Goal: Task Accomplishment & Management: Use online tool/utility

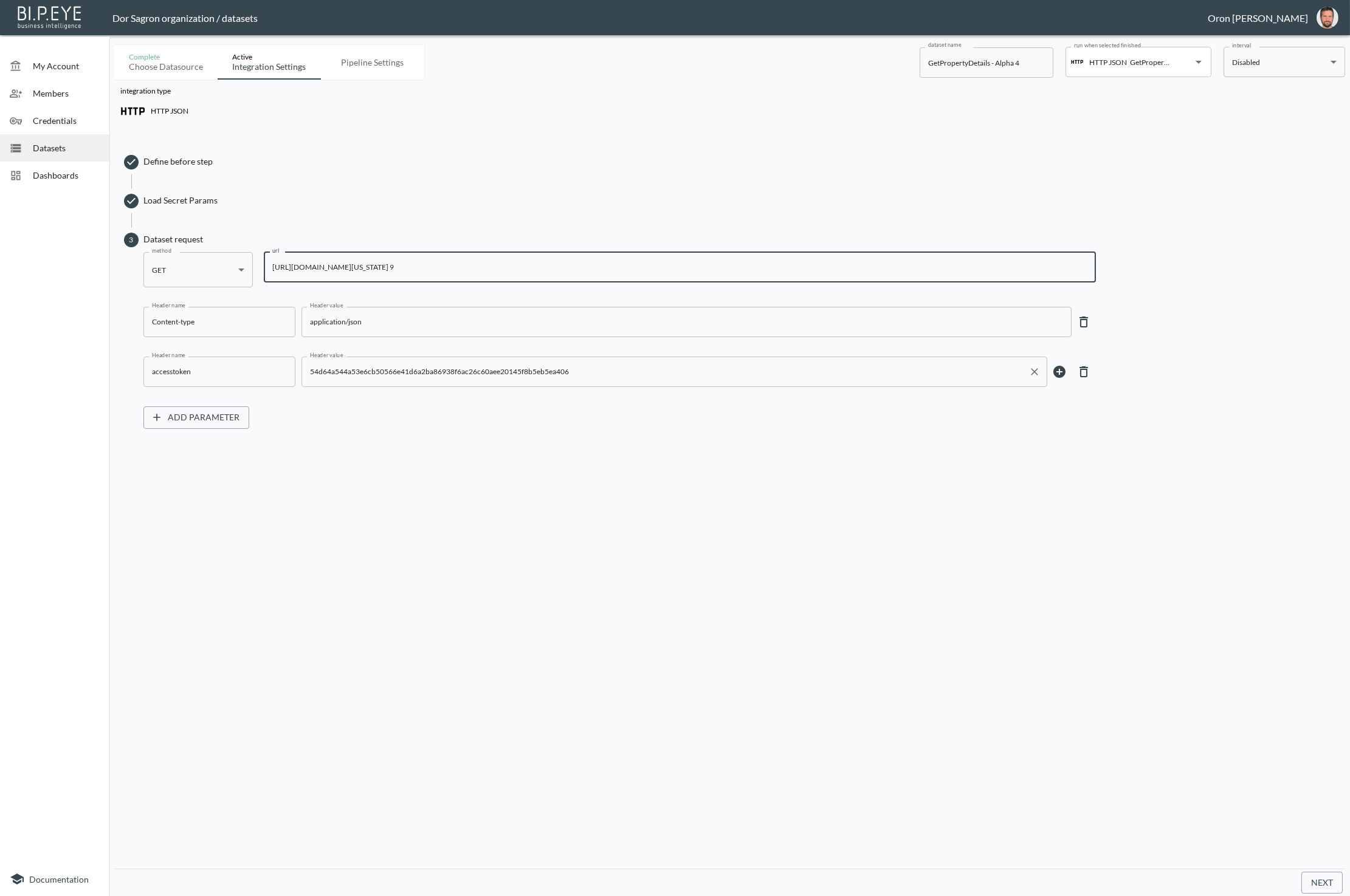
click at [446, 373] on input "54d64a544a53e6cb50566e41d6a2ba86938f6ac26c60aee20145f8b5eb5ea406" at bounding box center [665, 371] width 716 height 19
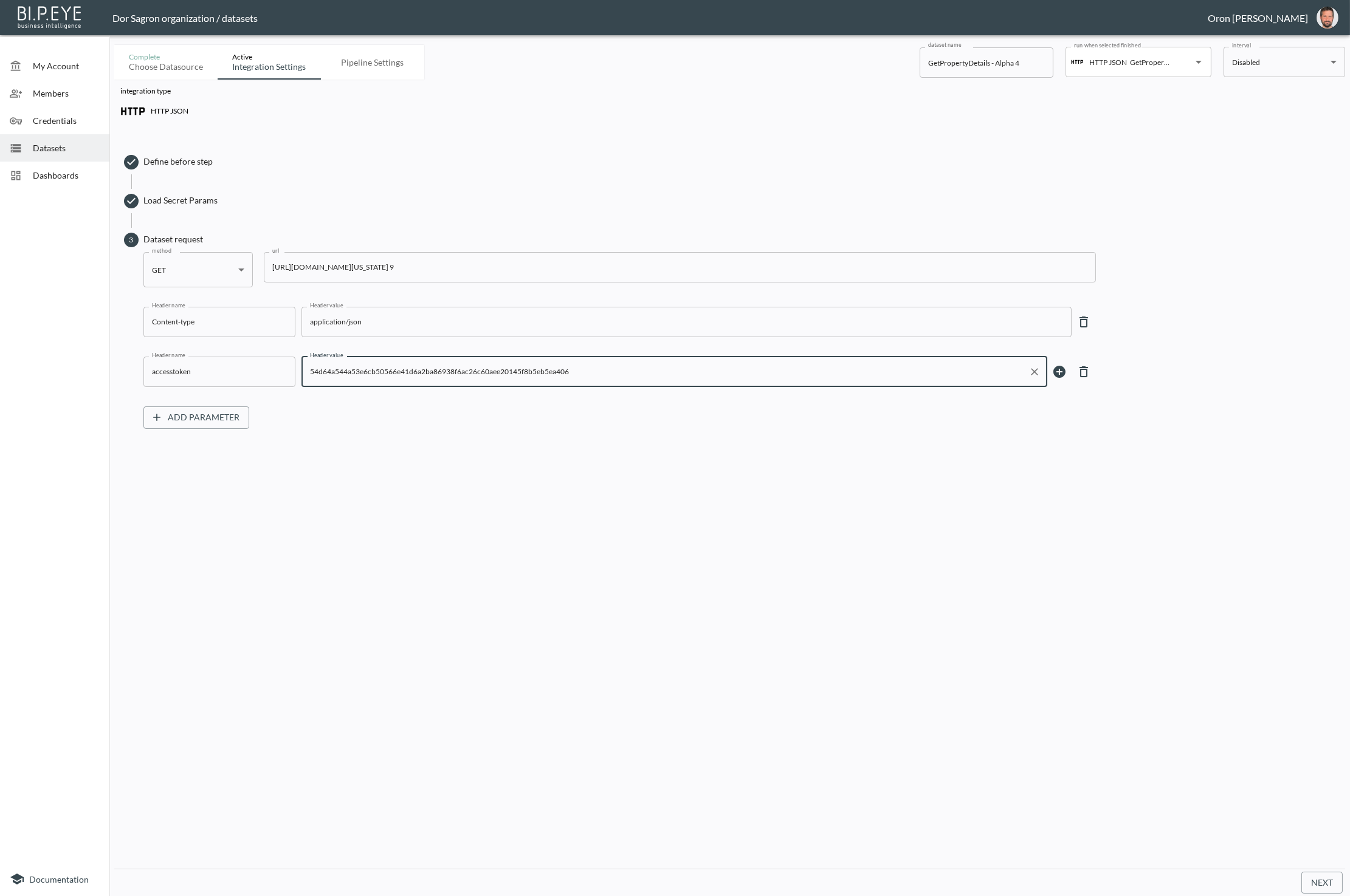
click at [446, 373] on input "54d64a544a53e6cb50566e41d6a2ba86938f6ac26c60aee20145f8b5eb5ea406" at bounding box center [665, 371] width 716 height 19
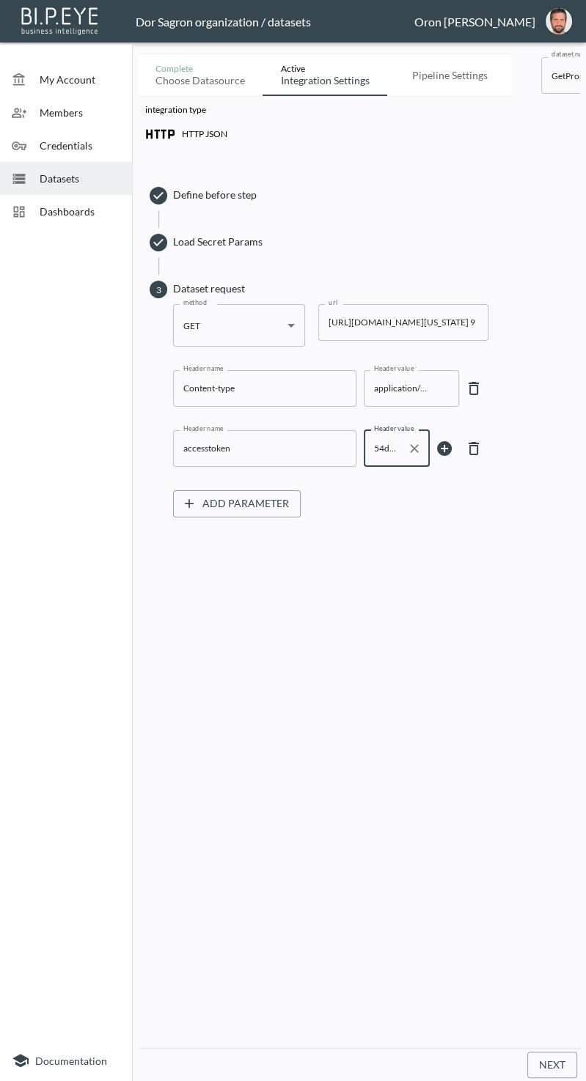
drag, startPoint x: 388, startPoint y: 733, endPoint x: 419, endPoint y: 676, distance: 64.3
click at [390, 732] on div "integration type HTTP JSON Define before step Load Secret Params 3 Dataset requ…" at bounding box center [359, 572] width 442 height 952
click at [554, 1059] on button "Next" at bounding box center [552, 1065] width 50 height 27
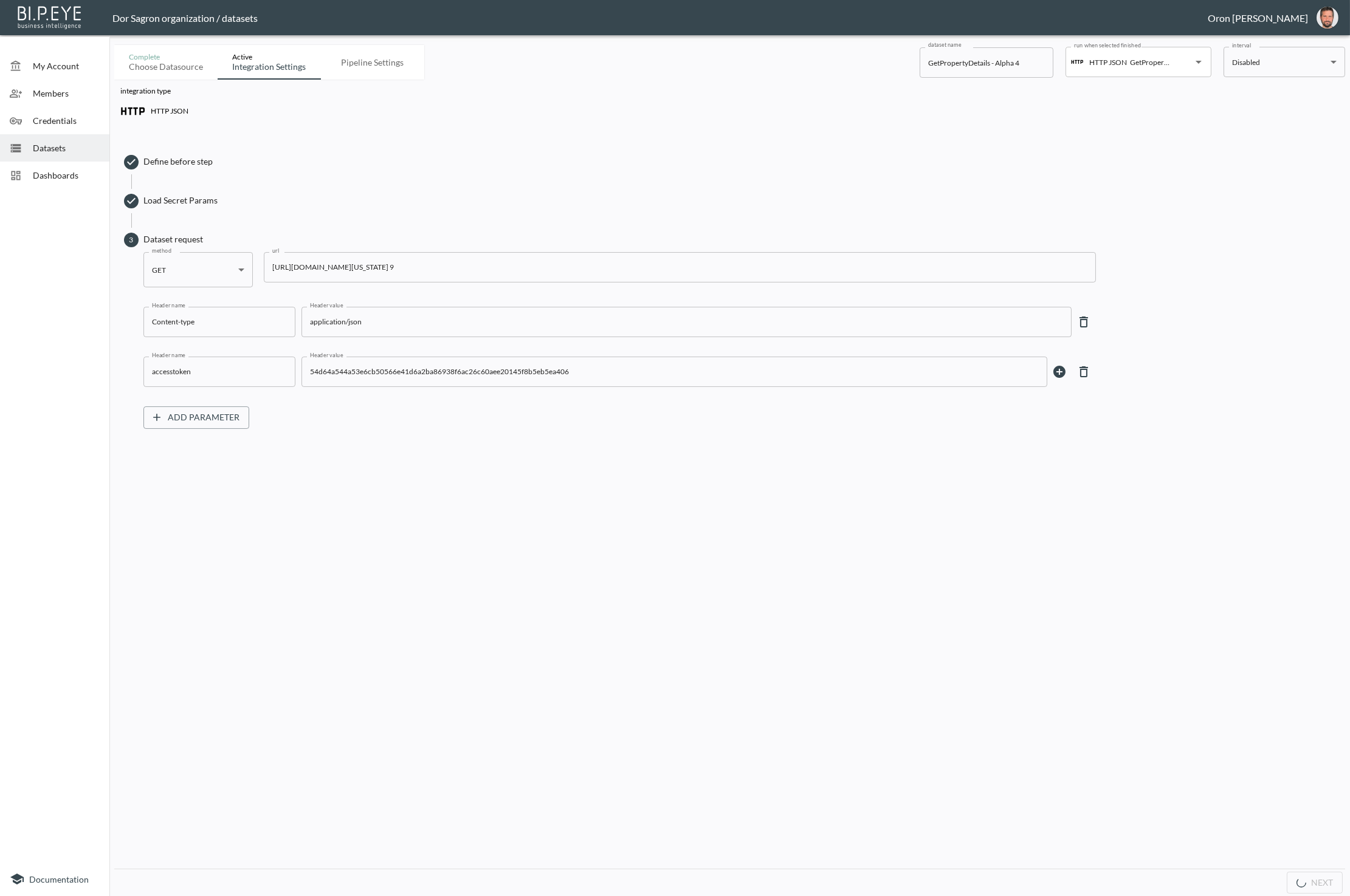
click at [493, 181] on span at bounding box center [735, 182] width 1207 height 15
click at [51, 147] on span "Datasets" at bounding box center [66, 148] width 67 height 12
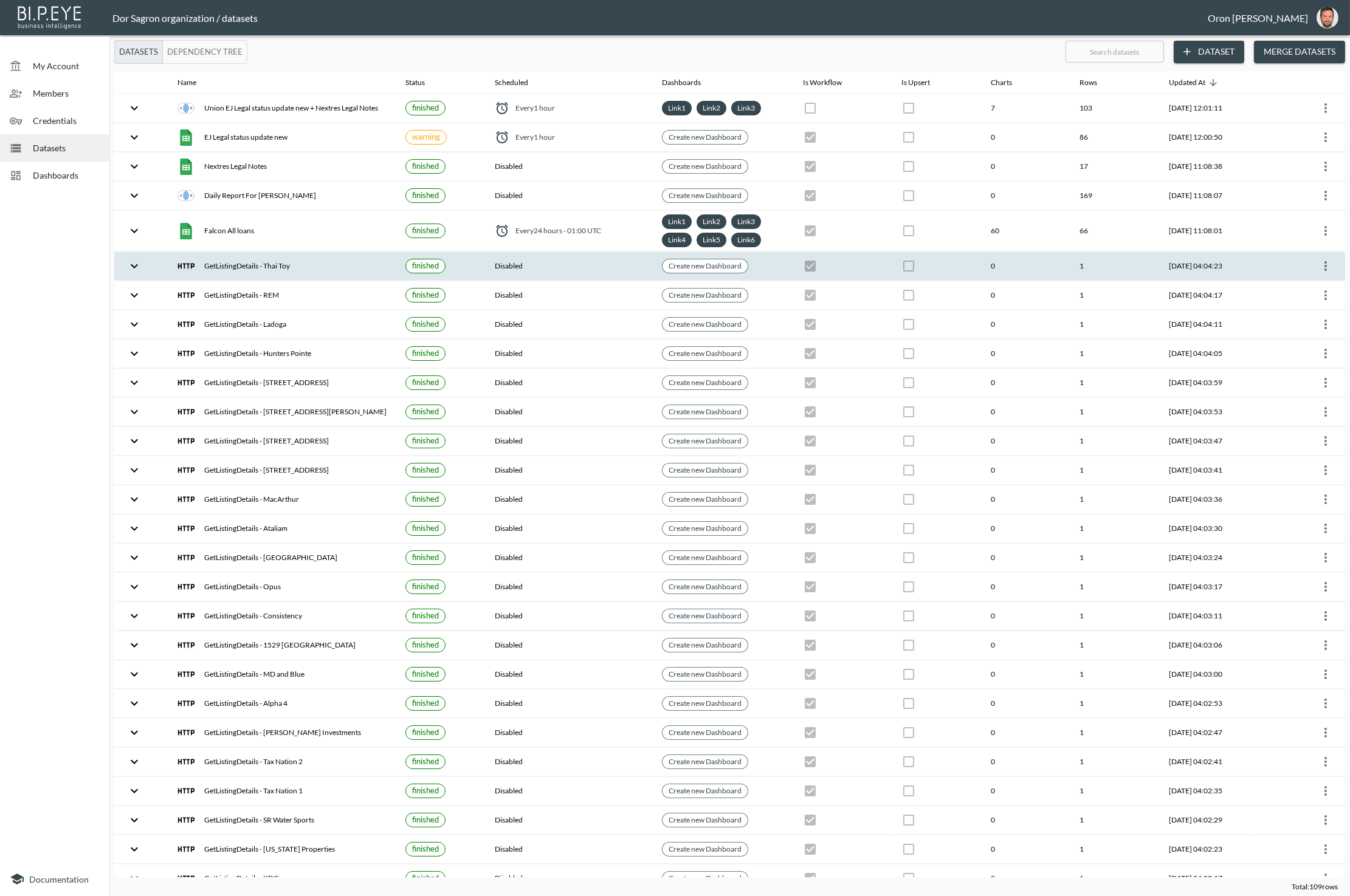
click at [302, 264] on div "GetListingDetails - Thai Toy" at bounding box center [281, 266] width 208 height 17
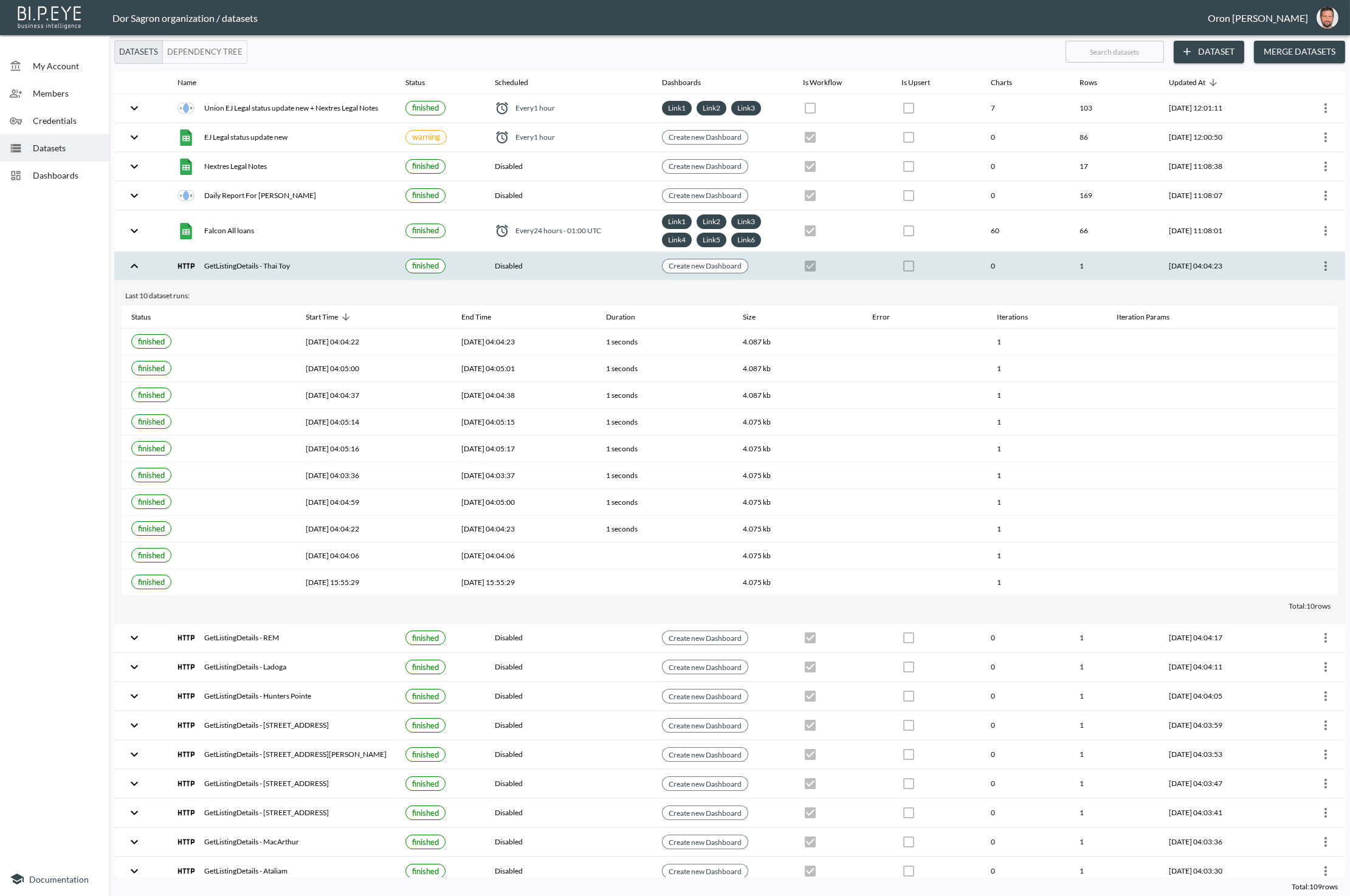
click at [1318, 265] on icon "more" at bounding box center [1326, 266] width 15 height 15
click at [1313, 290] on p "Edit Data Pipeline" at bounding box center [1289, 286] width 75 height 15
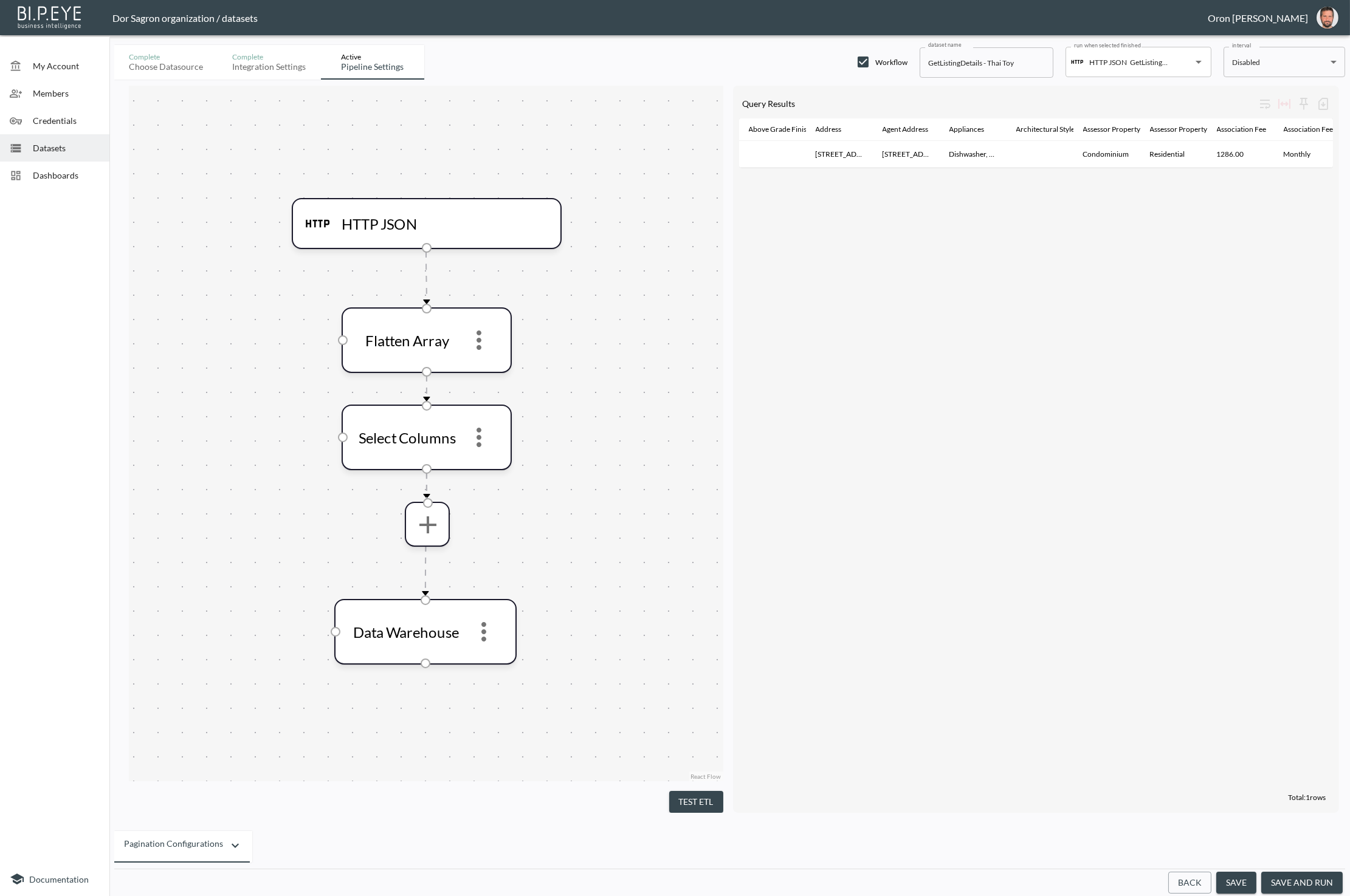
click at [1192, 879] on button "Back" at bounding box center [1190, 883] width 43 height 22
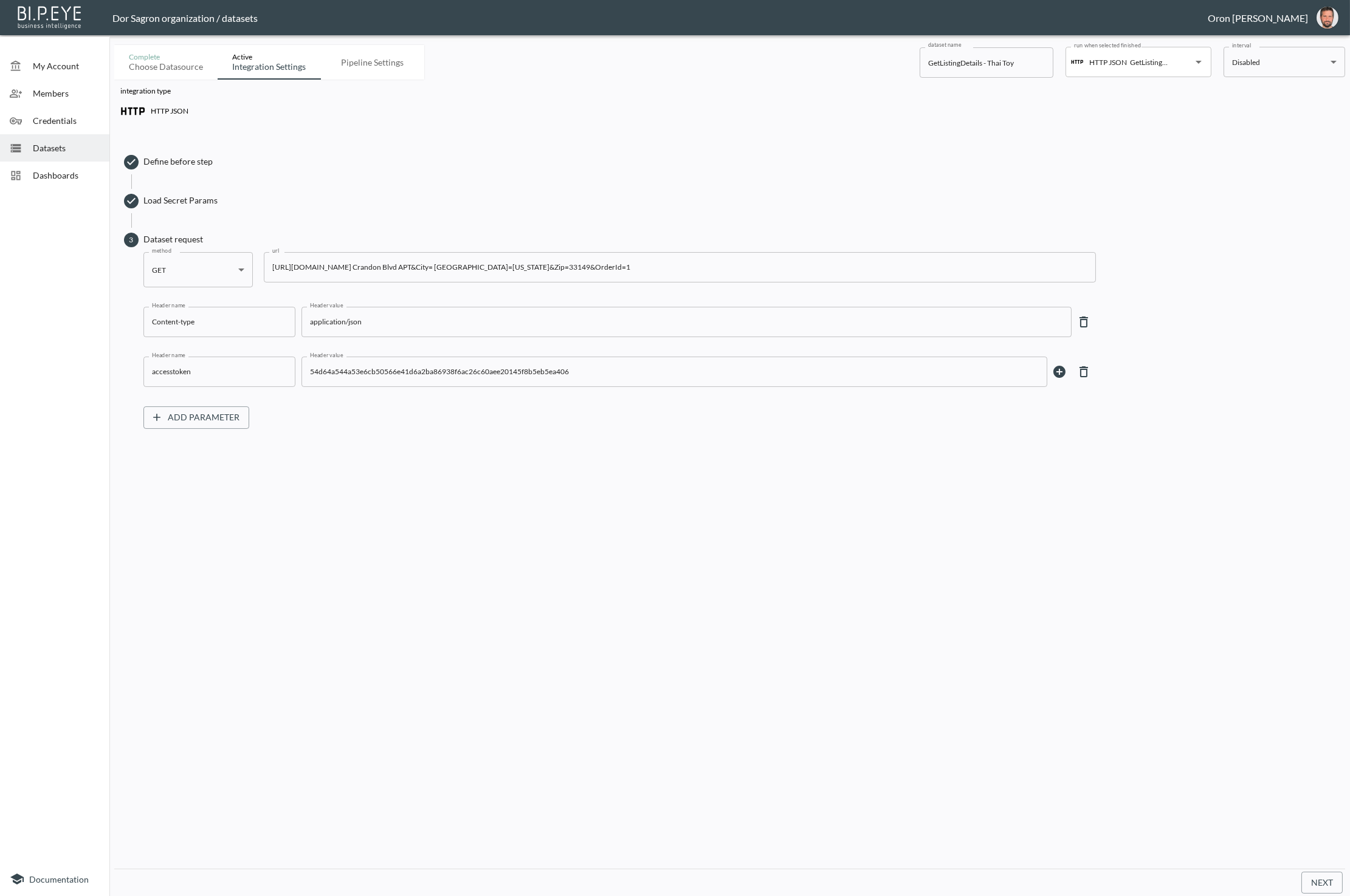
click at [1309, 881] on button "Next" at bounding box center [1322, 883] width 41 height 22
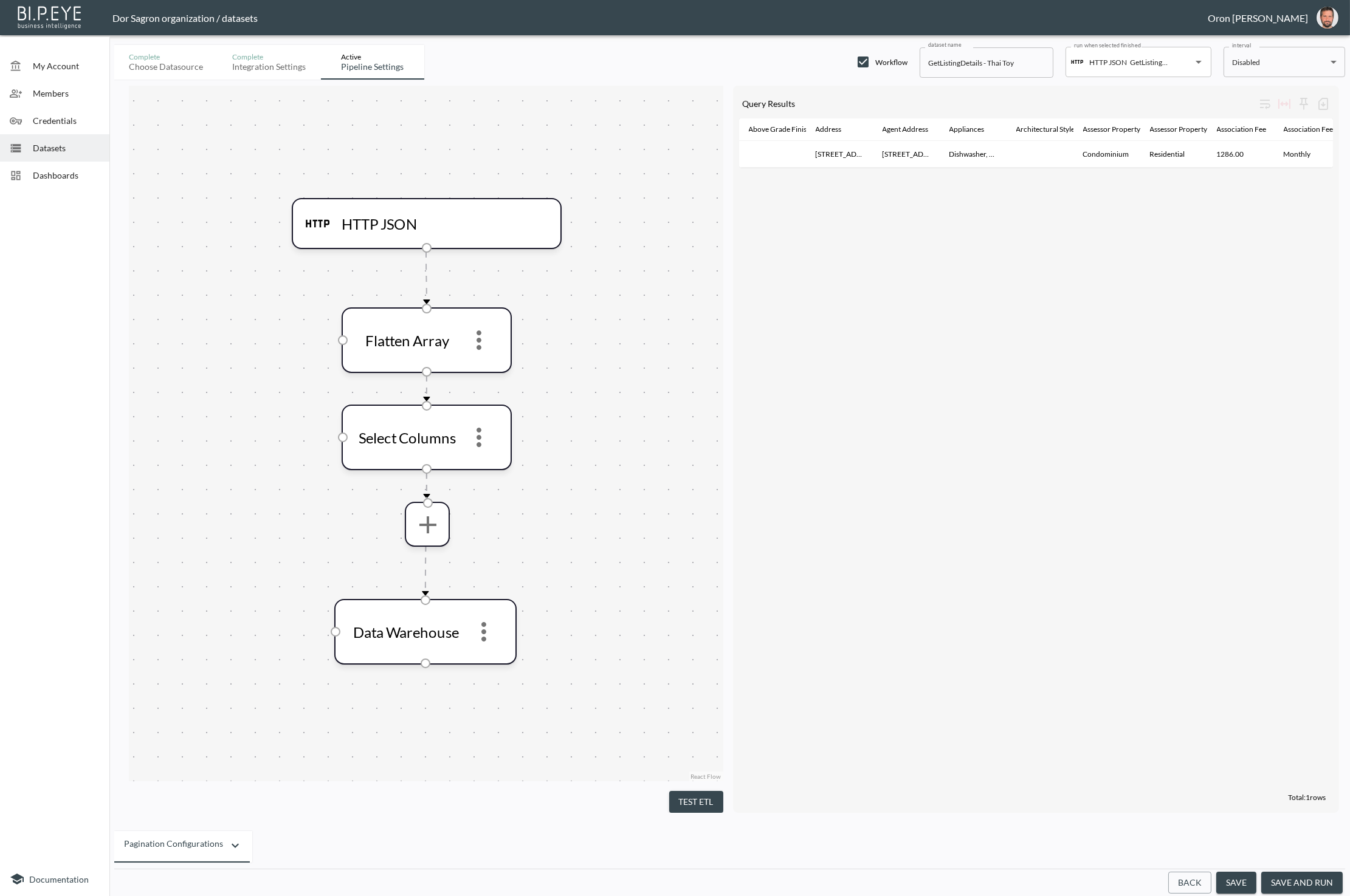
click at [40, 148] on span "Datasets" at bounding box center [66, 148] width 67 height 12
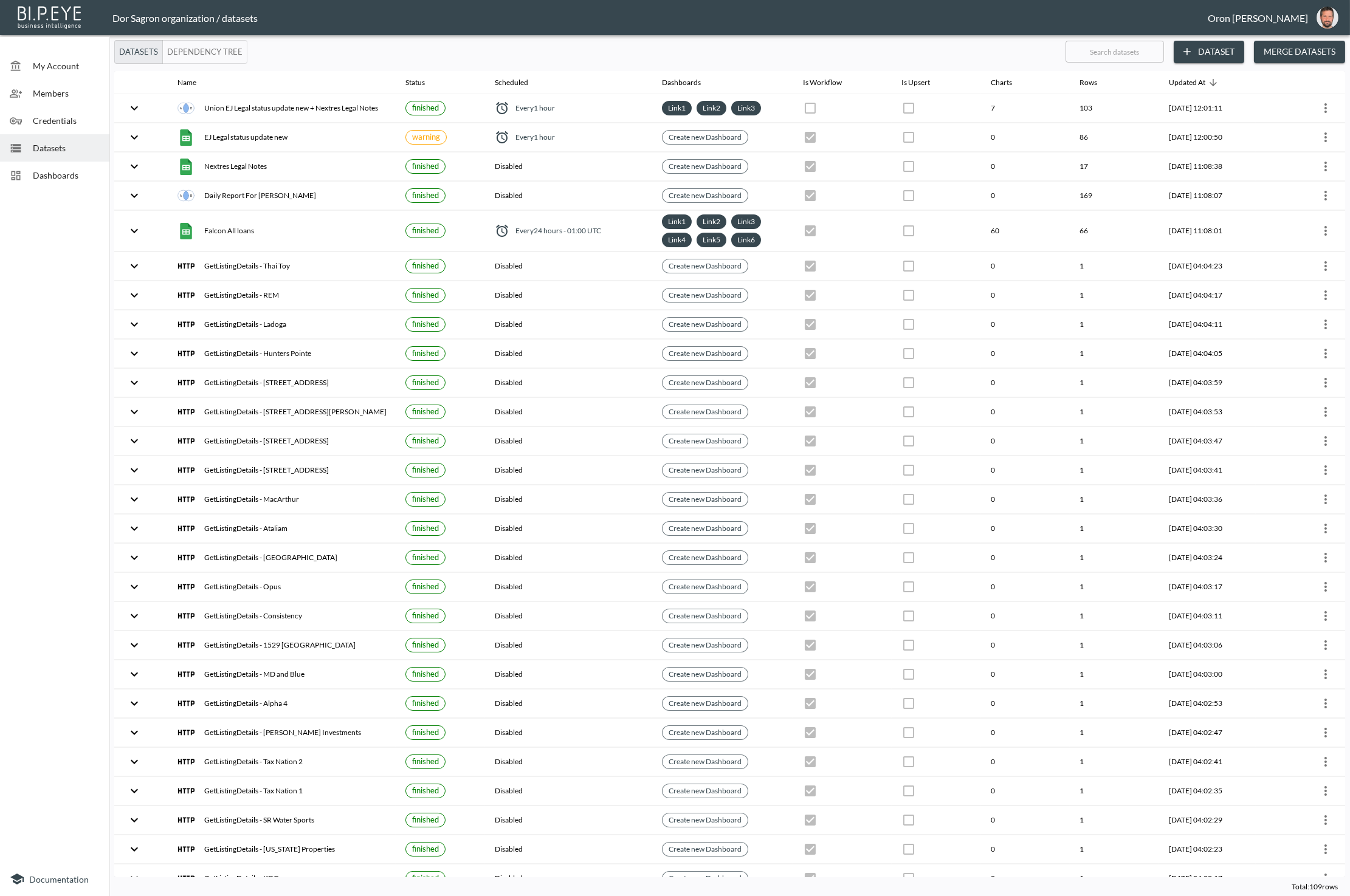
click at [1132, 58] on input "text" at bounding box center [1114, 51] width 99 height 31
type input "9"
checkbox input "true"
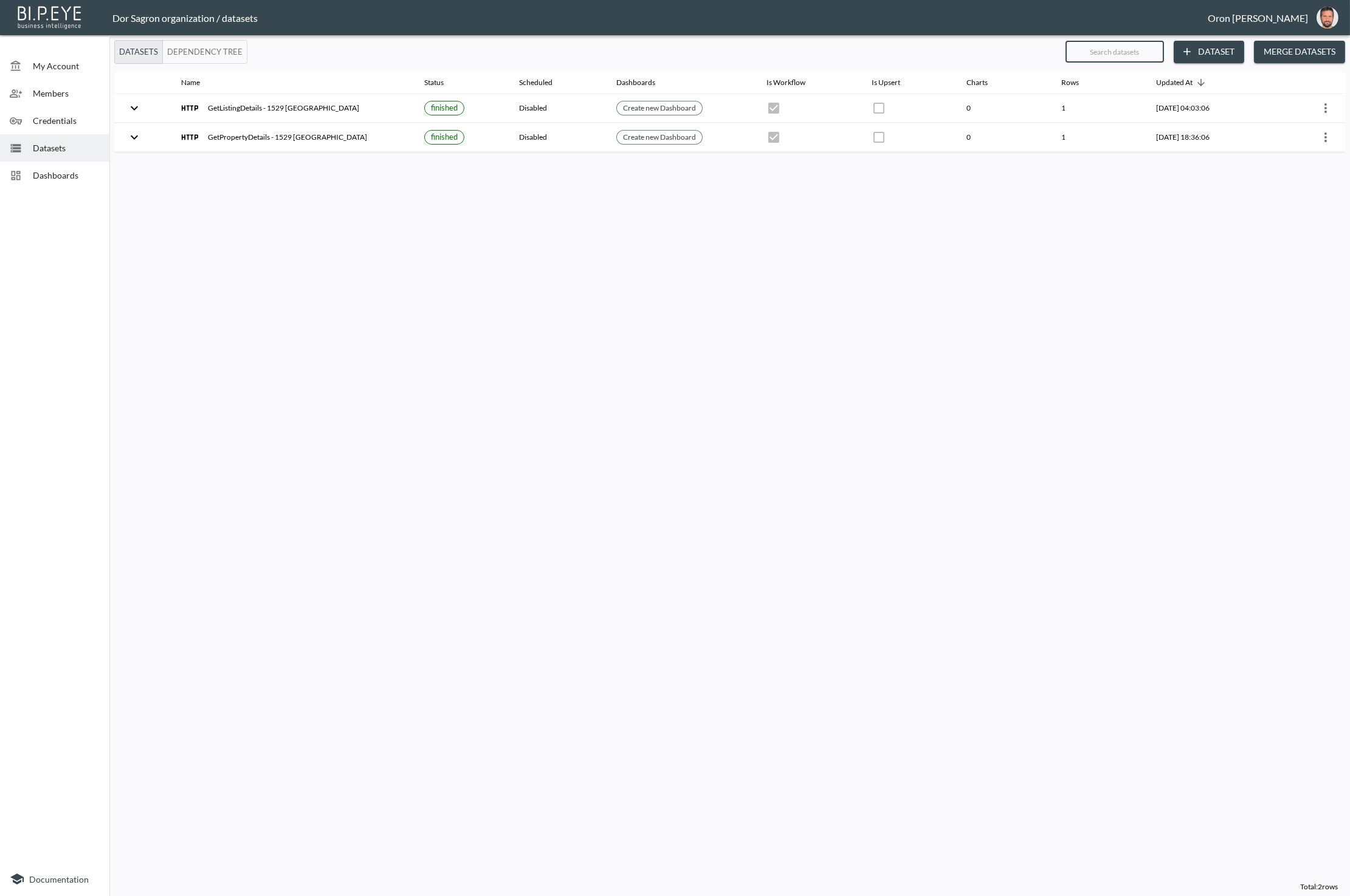
checkbox input "false"
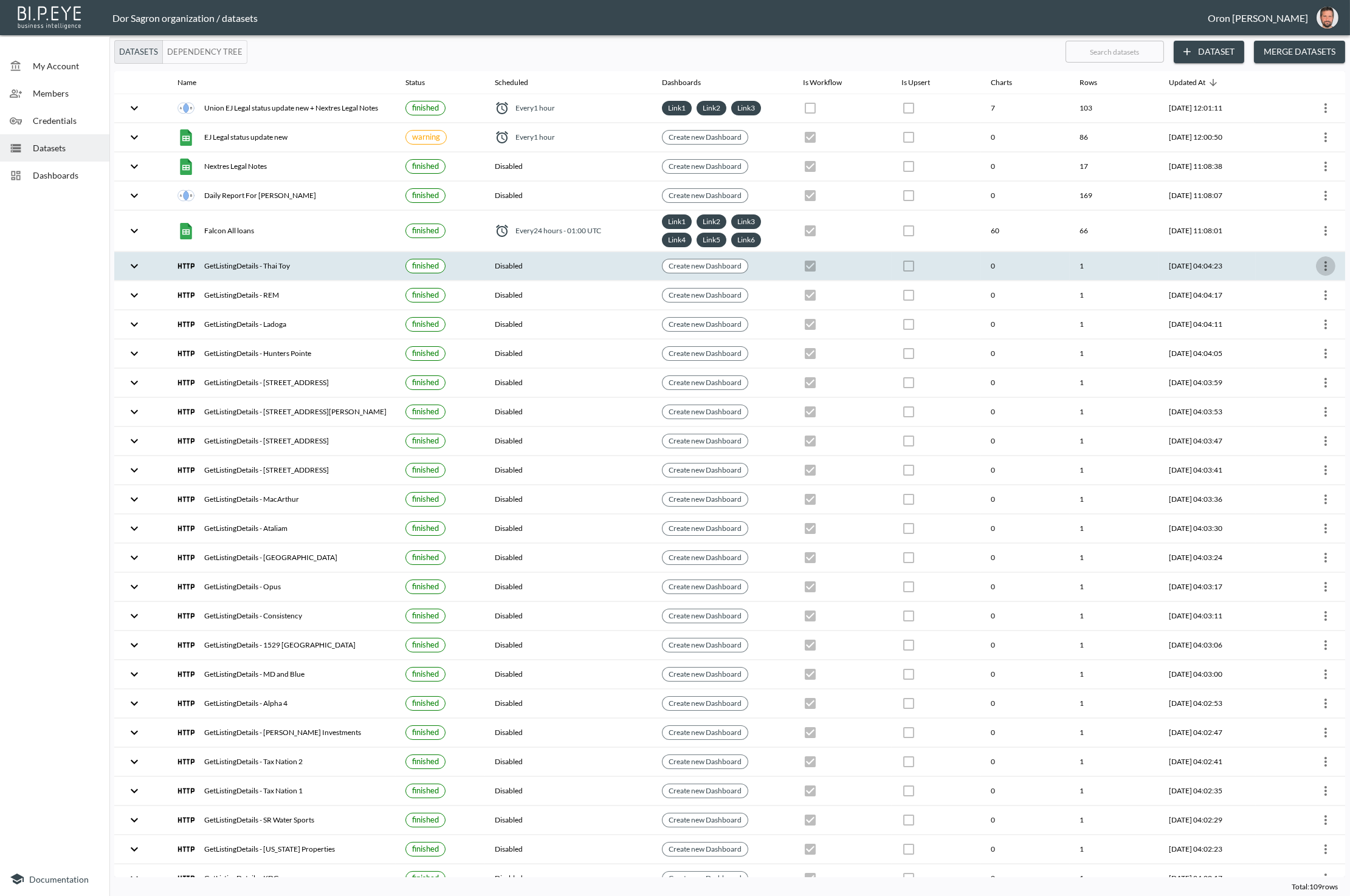
click at [1324, 263] on icon "more" at bounding box center [1326, 266] width 15 height 15
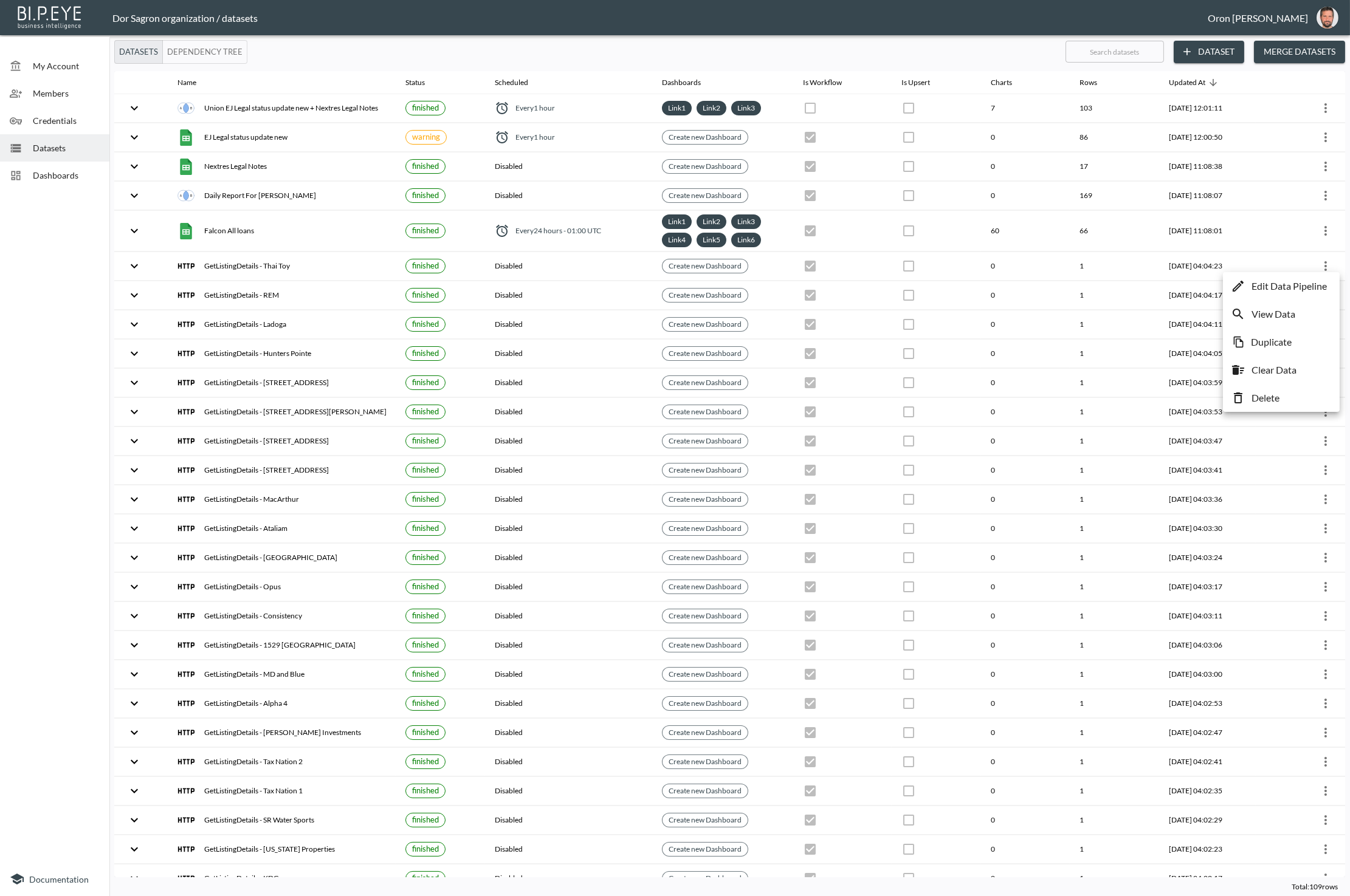
click at [1314, 283] on p "Edit Data Pipeline" at bounding box center [1289, 286] width 75 height 15
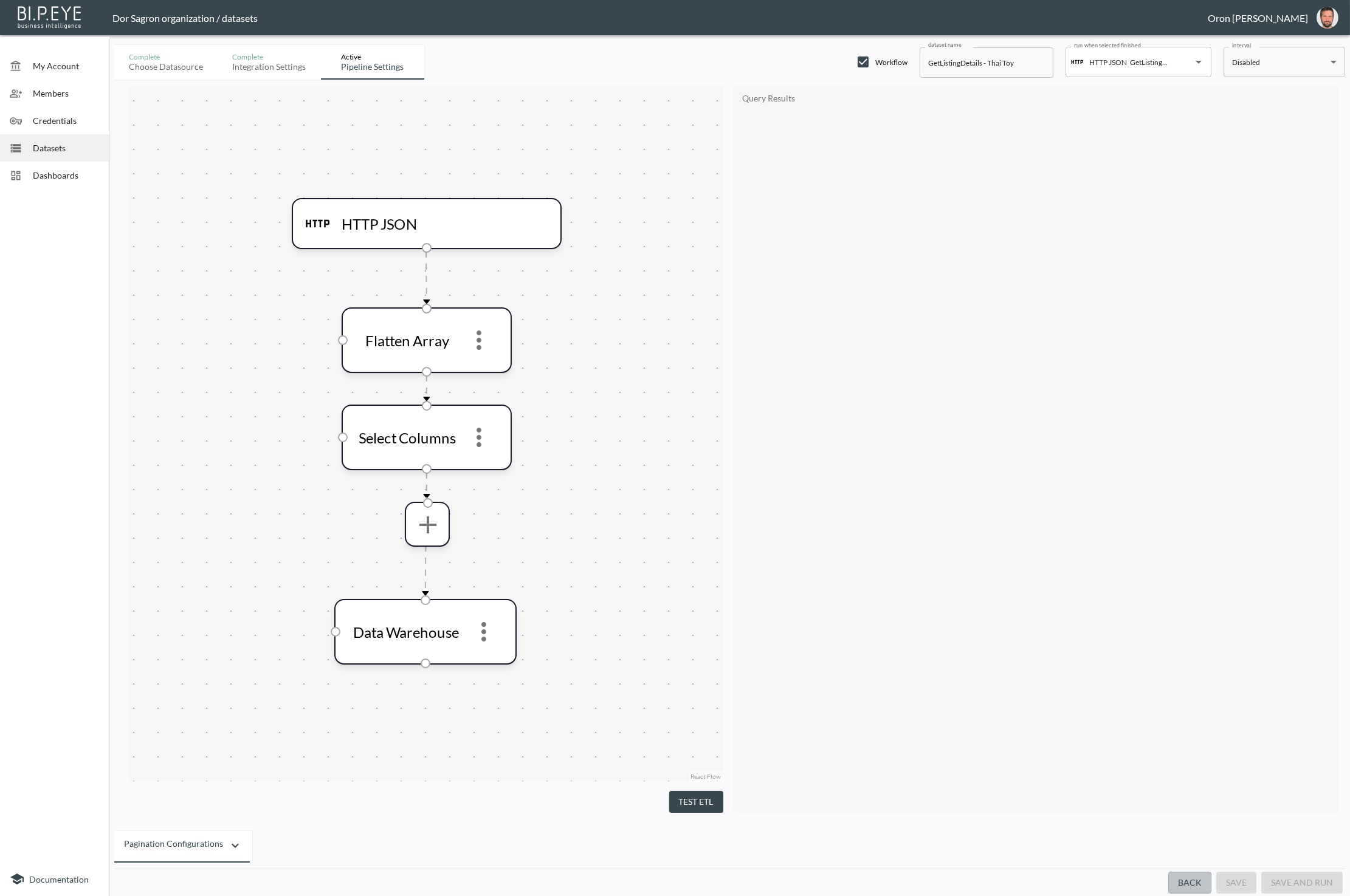
click at [1189, 874] on button "Back" at bounding box center [1190, 883] width 43 height 22
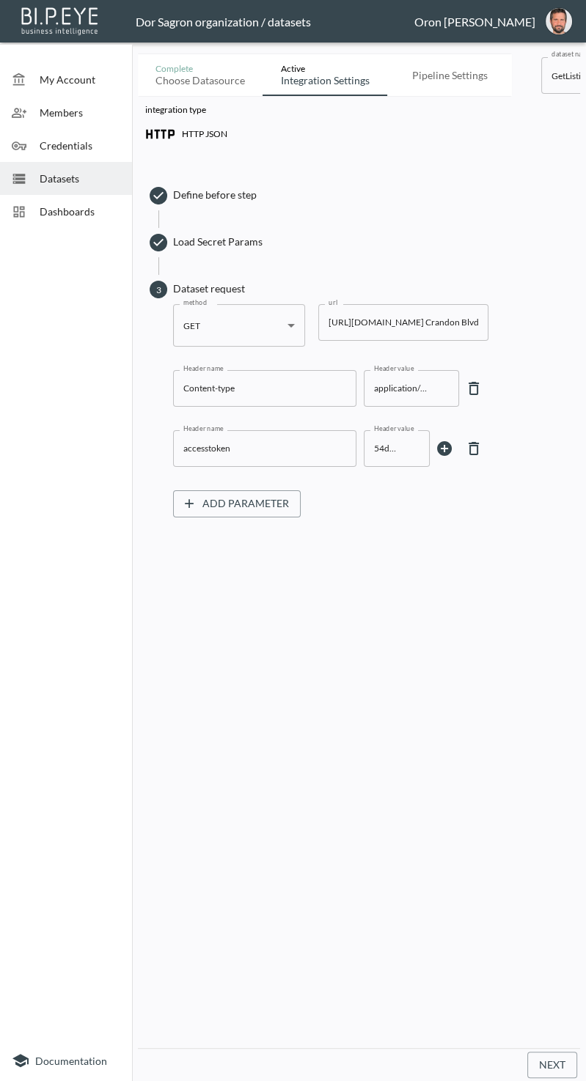
click at [329, 729] on div "integration type HTTP JSON Define before step Load Secret Params 3 Dataset requ…" at bounding box center [359, 572] width 442 height 952
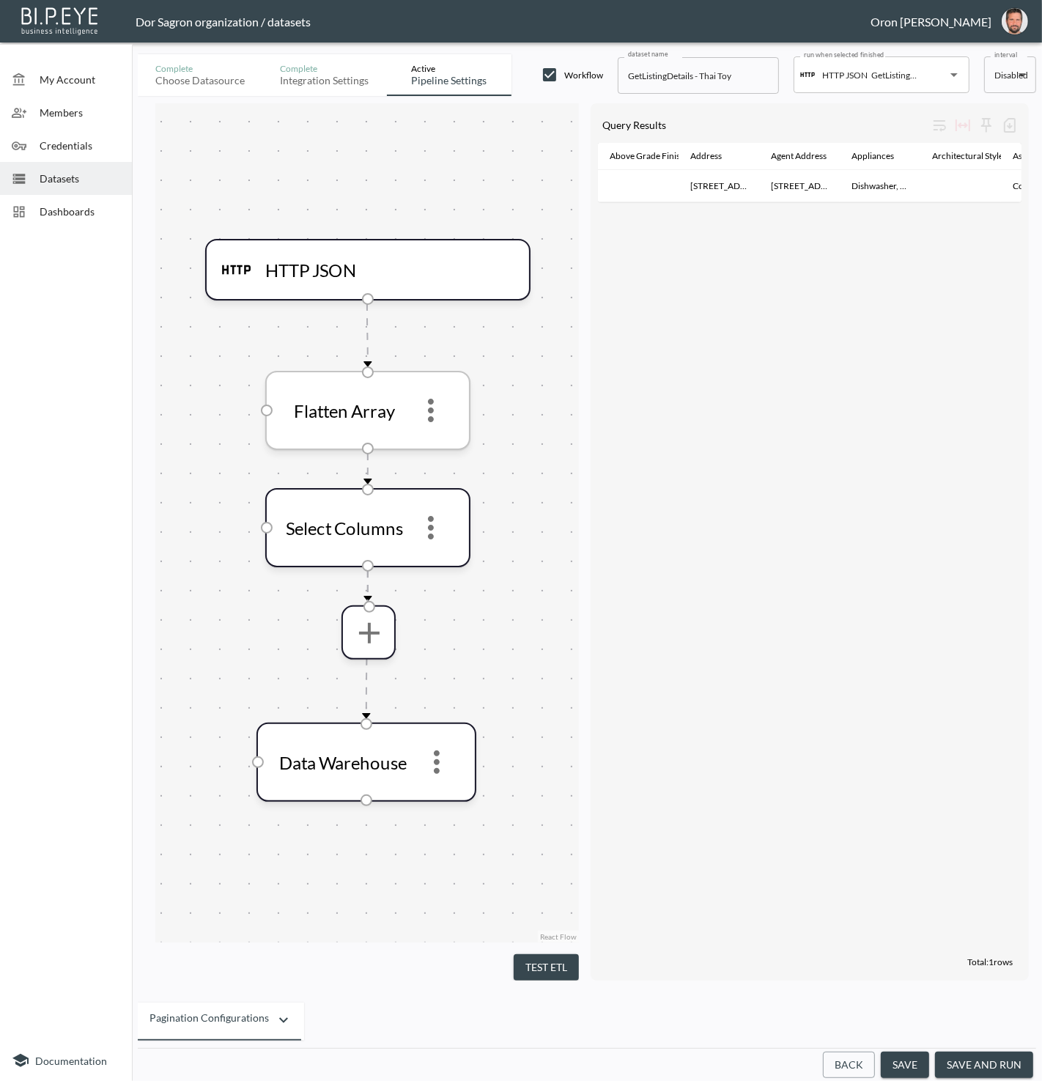
click at [430, 413] on icon "more" at bounding box center [430, 410] width 35 height 35
click at [430, 439] on li "Edit" at bounding box center [431, 450] width 64 height 26
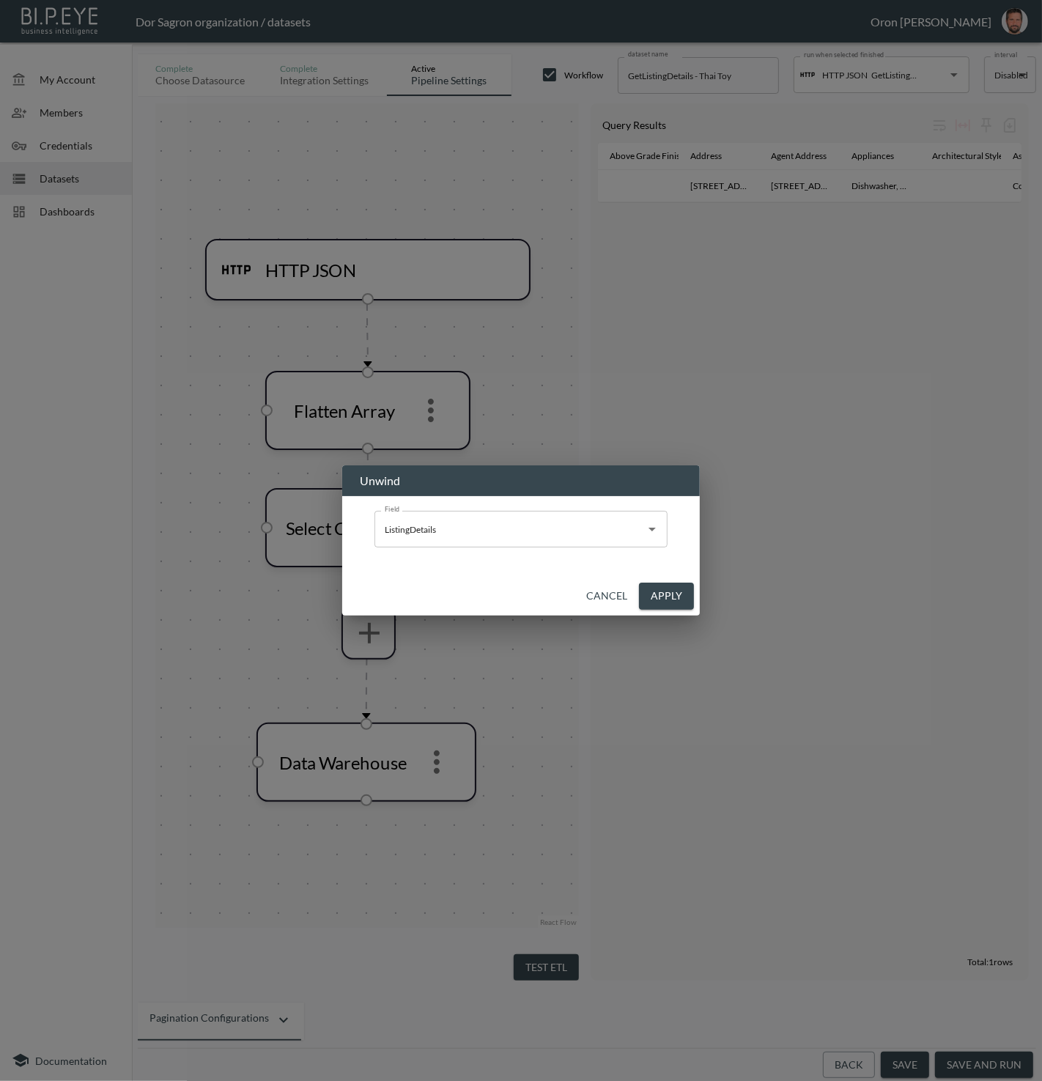
click at [517, 531] on input "ListingDetails" at bounding box center [510, 528] width 258 height 23
drag, startPoint x: 797, startPoint y: 462, endPoint x: 676, endPoint y: 591, distance: 177.3
click at [585, 478] on div "Unwind Field ListingDetails Field Cancel Apply" at bounding box center [521, 540] width 1042 height 1081
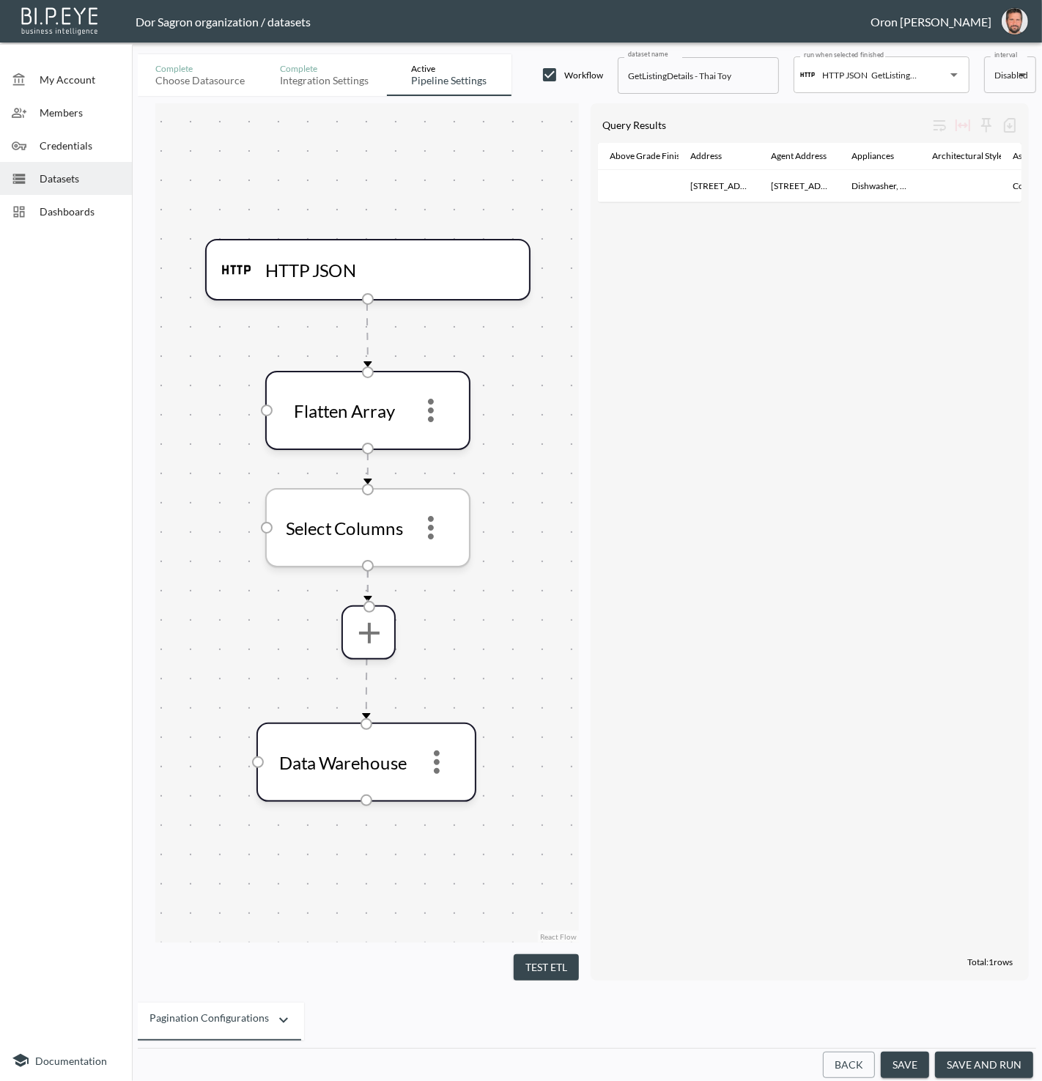
click at [446, 532] on icon "more" at bounding box center [430, 527] width 35 height 35
click at [440, 533] on icon "more" at bounding box center [430, 527] width 35 height 35
click at [439, 558] on li "Edit" at bounding box center [430, 567] width 64 height 26
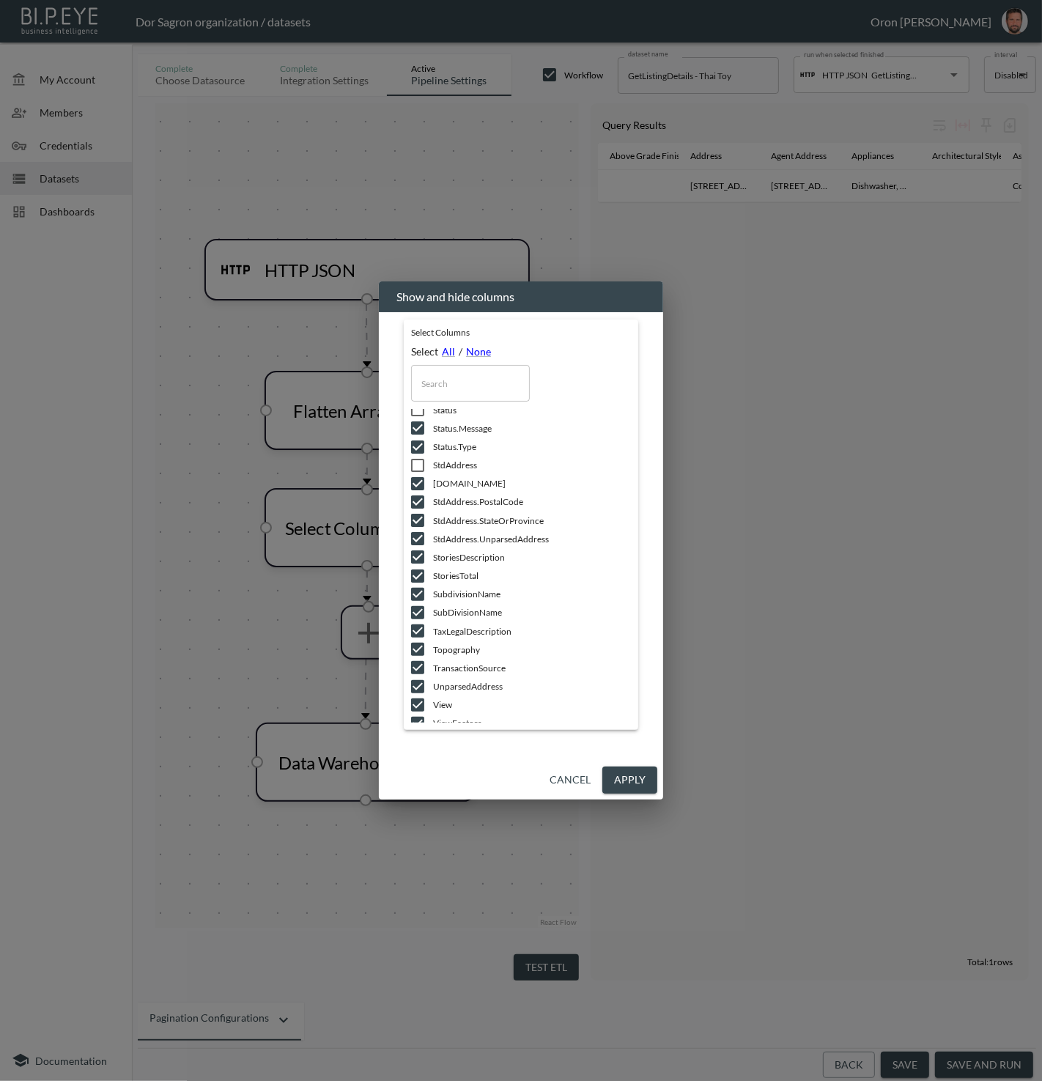
scroll to position [2203, 0]
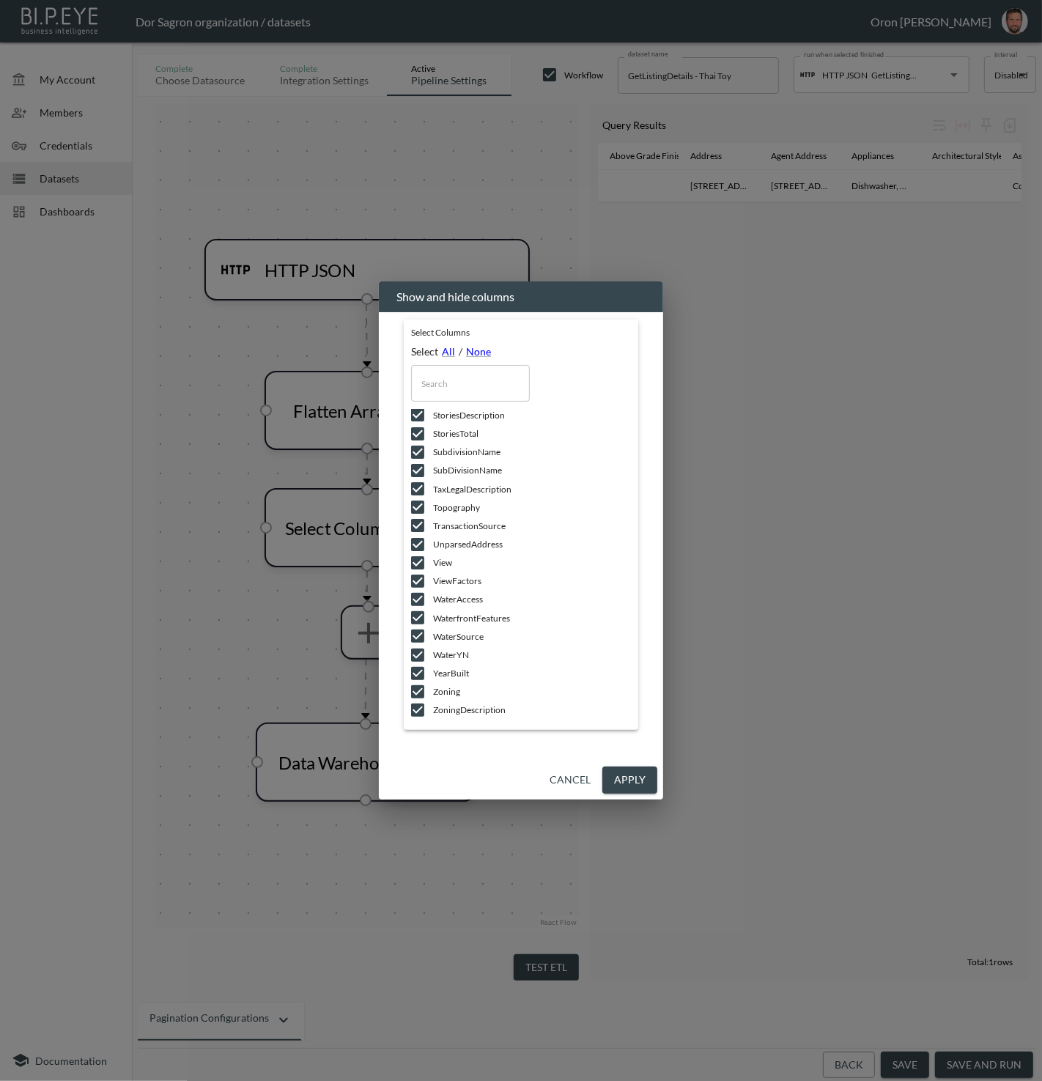
click at [585, 484] on div "Show and hide columns Select Columns Select All / None ​ AboveGradeFinishedArea…" at bounding box center [521, 540] width 1042 height 1081
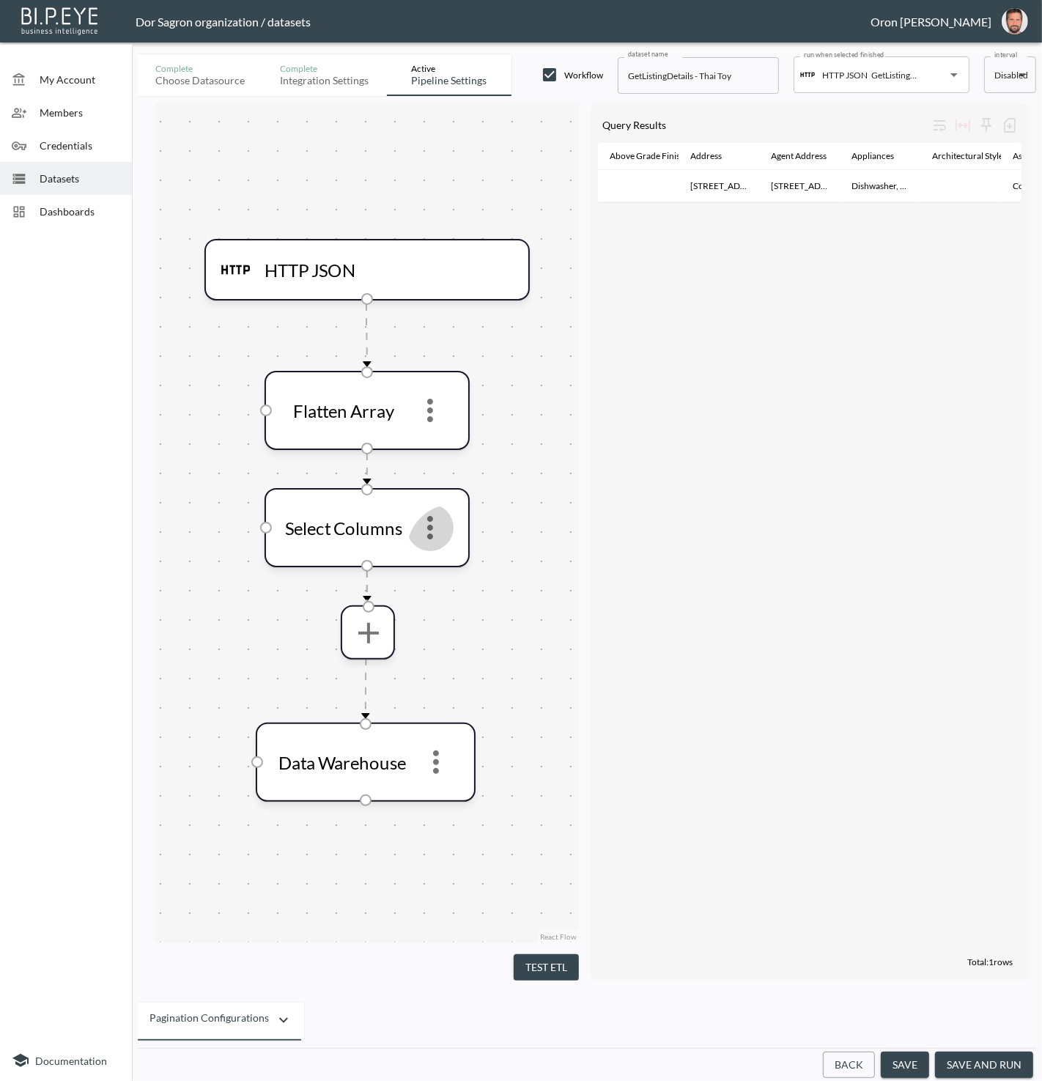
click at [585, 1067] on button "Back" at bounding box center [849, 1065] width 52 height 27
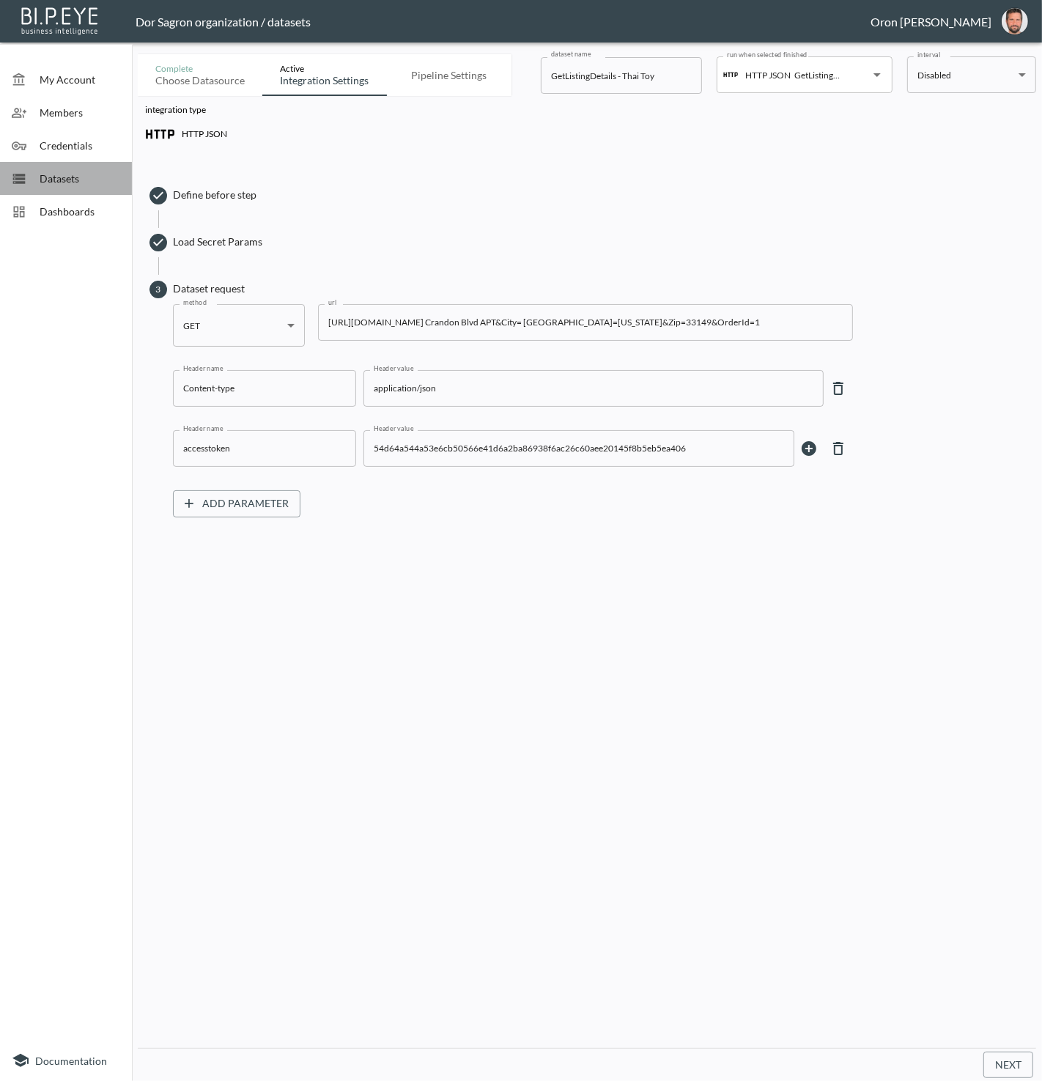
click at [34, 172] on div at bounding box center [26, 179] width 28 height 15
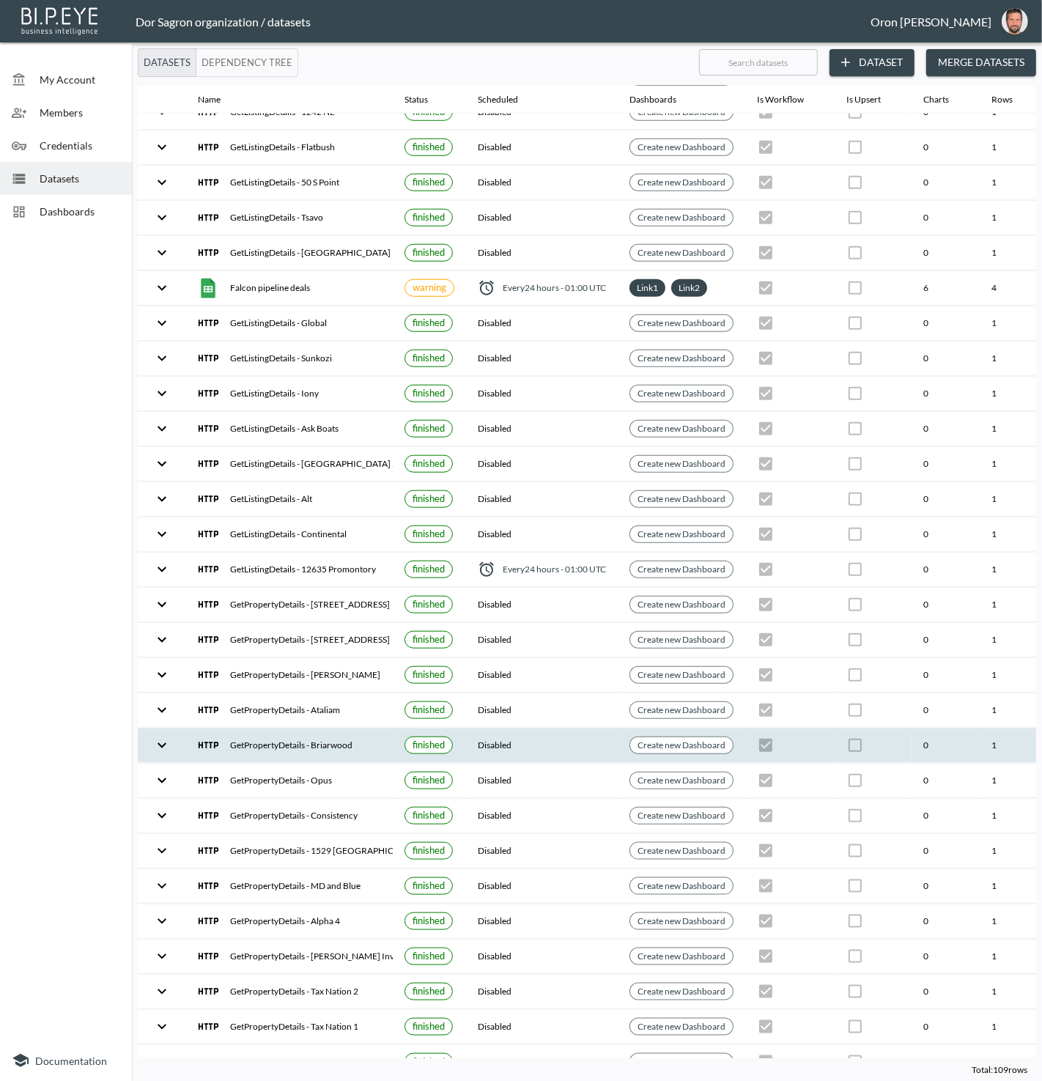
scroll to position [1020, 169]
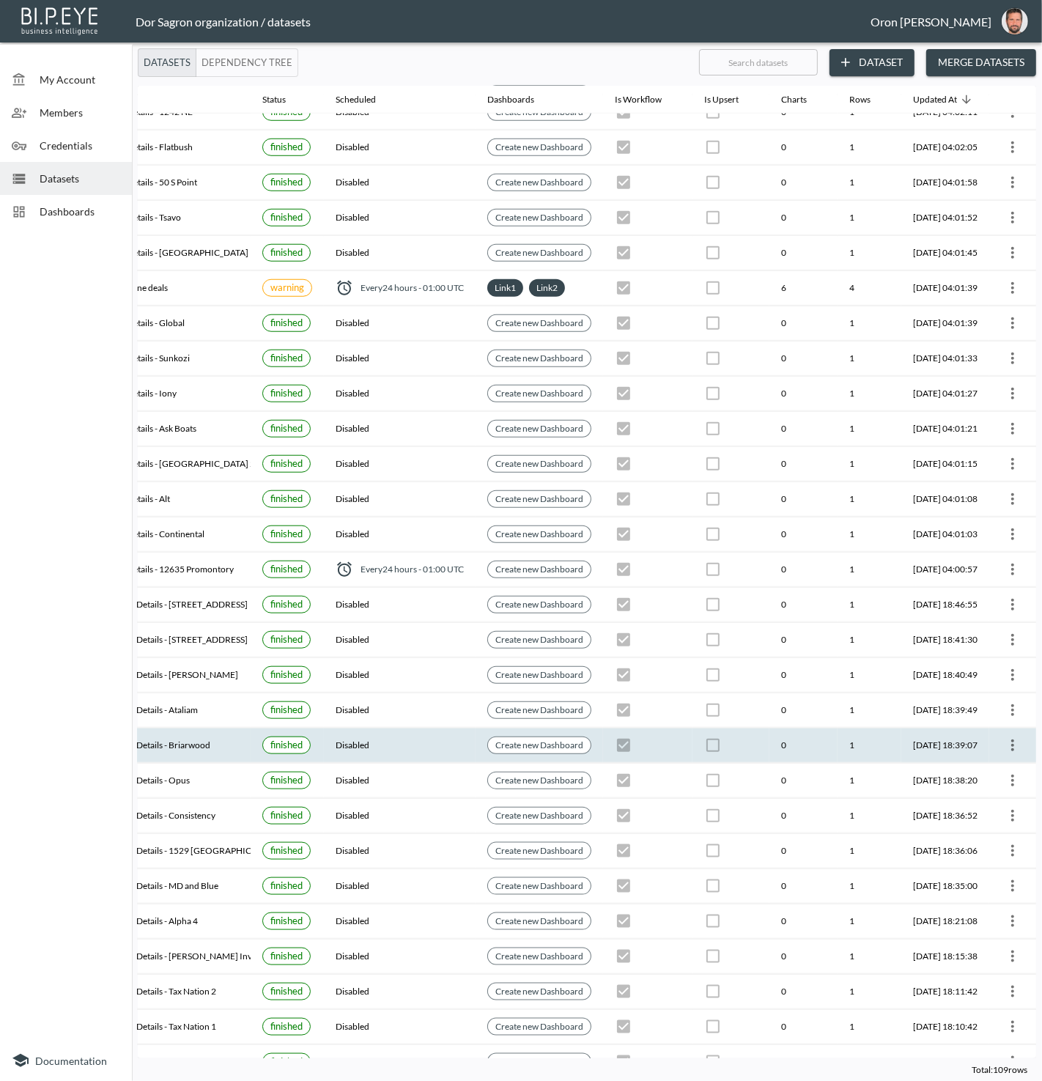
click at [585, 737] on icon "more" at bounding box center [1013, 746] width 18 height 18
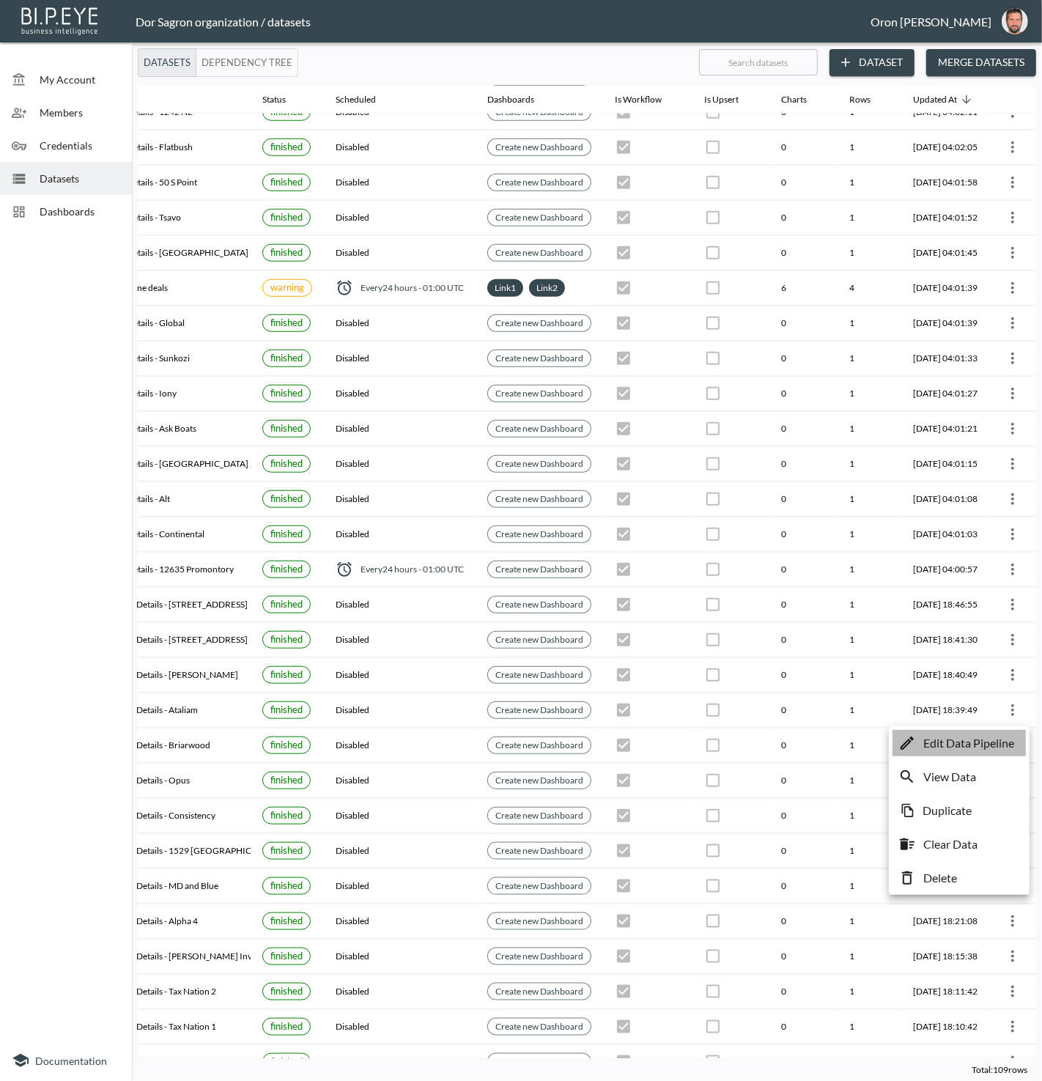
click at [585, 740] on p "Edit Data Pipeline" at bounding box center [968, 743] width 91 height 18
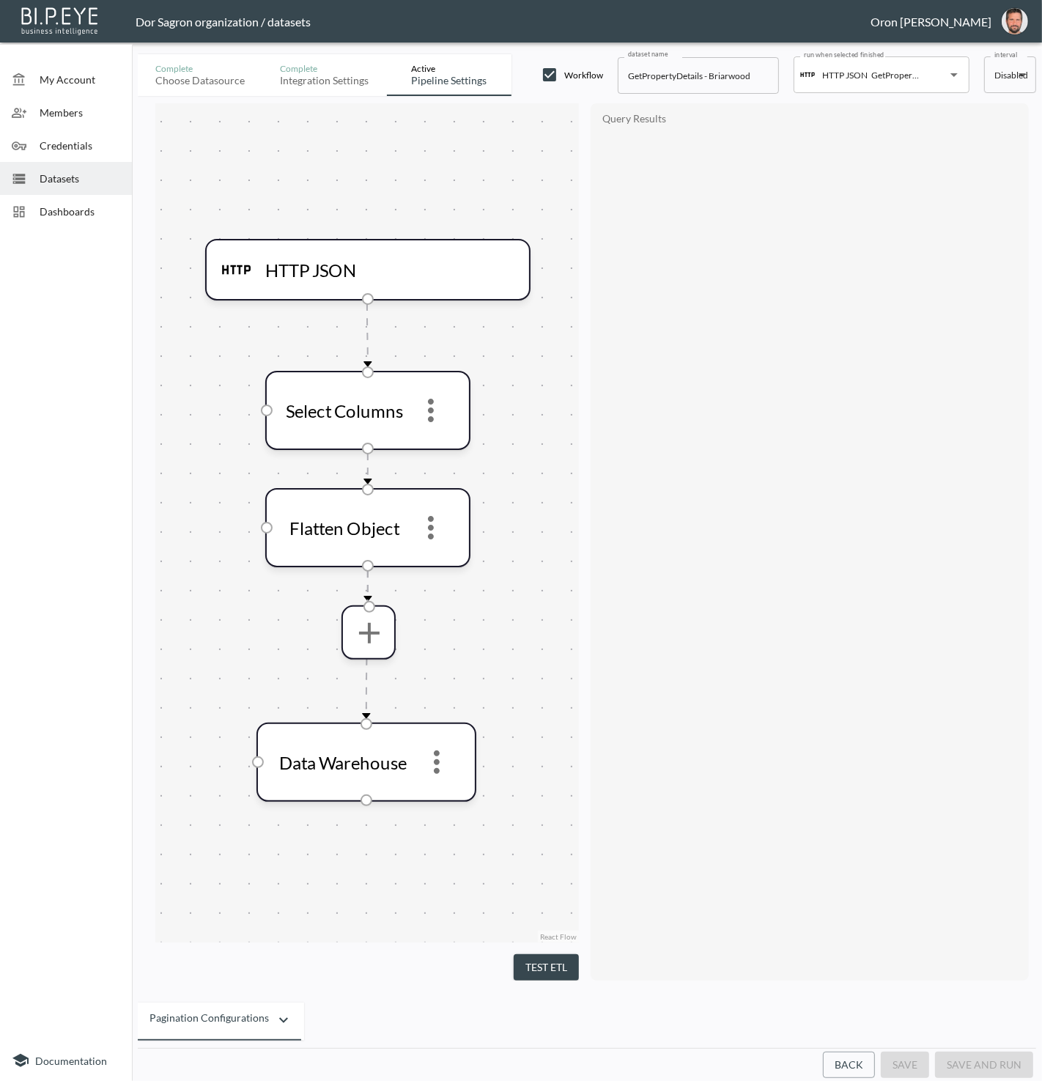
click at [585, 1065] on button "Back" at bounding box center [849, 1065] width 52 height 27
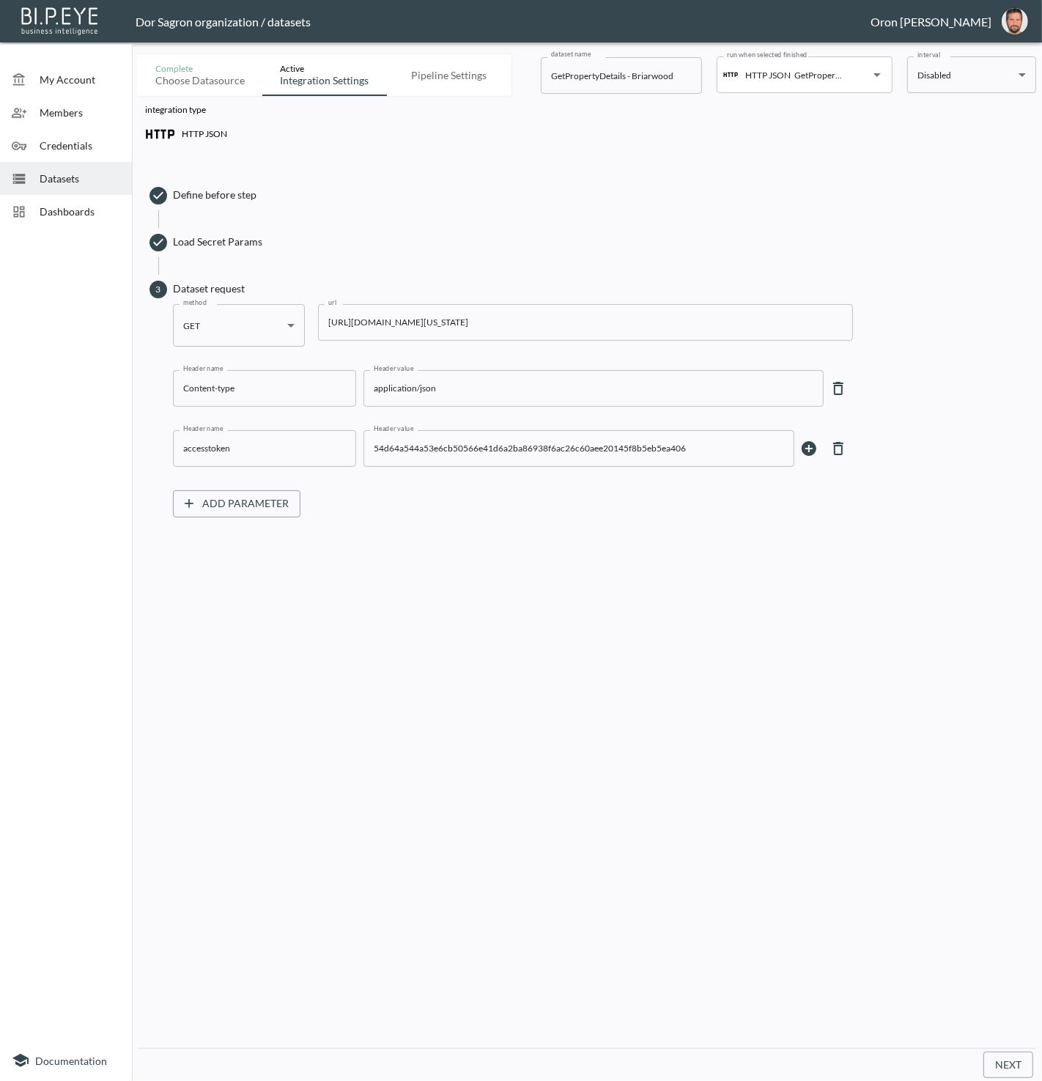
click at [550, 316] on input "[URL][DOMAIN_NAME][US_STATE]" at bounding box center [585, 322] width 535 height 37
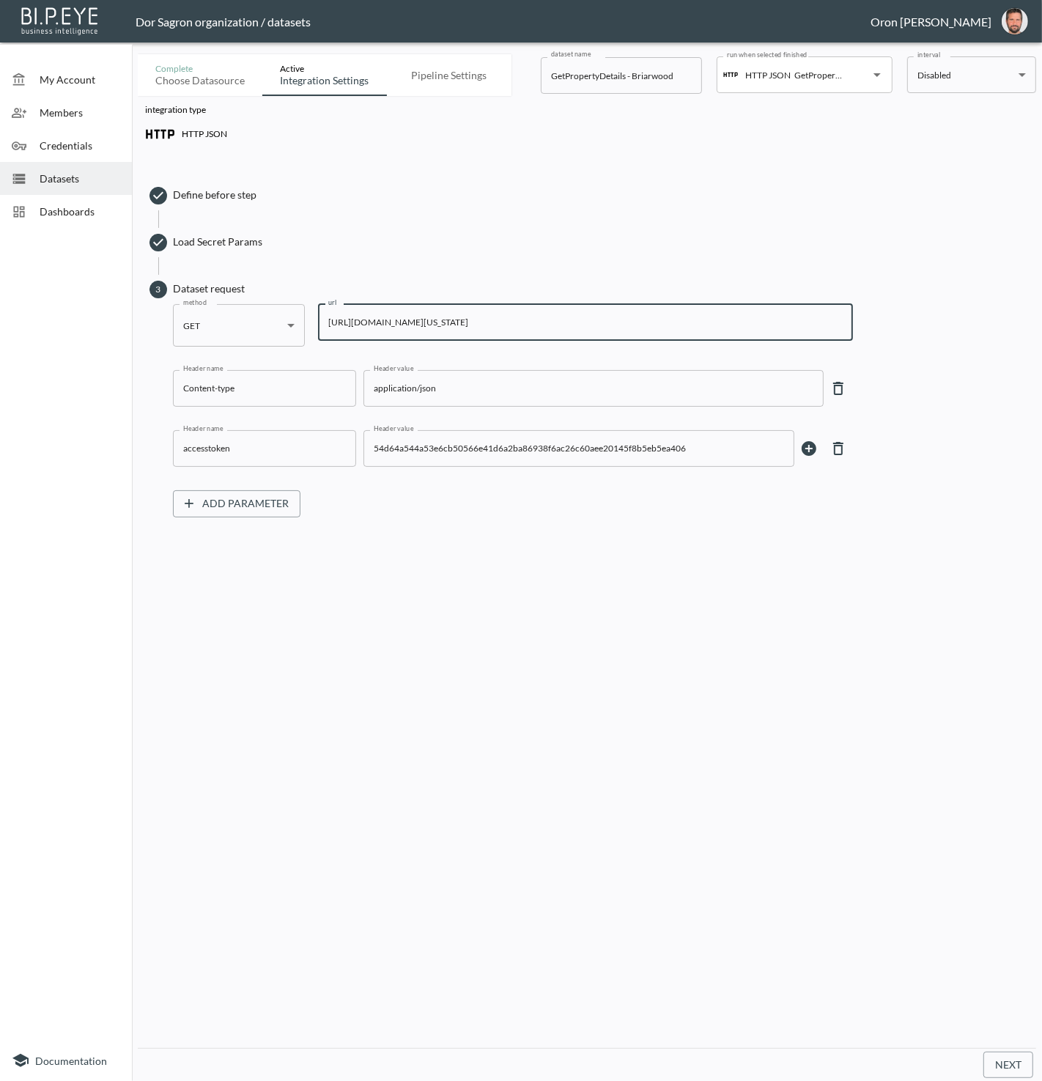
click at [550, 316] on input "[URL][DOMAIN_NAME][US_STATE]" at bounding box center [585, 322] width 535 height 37
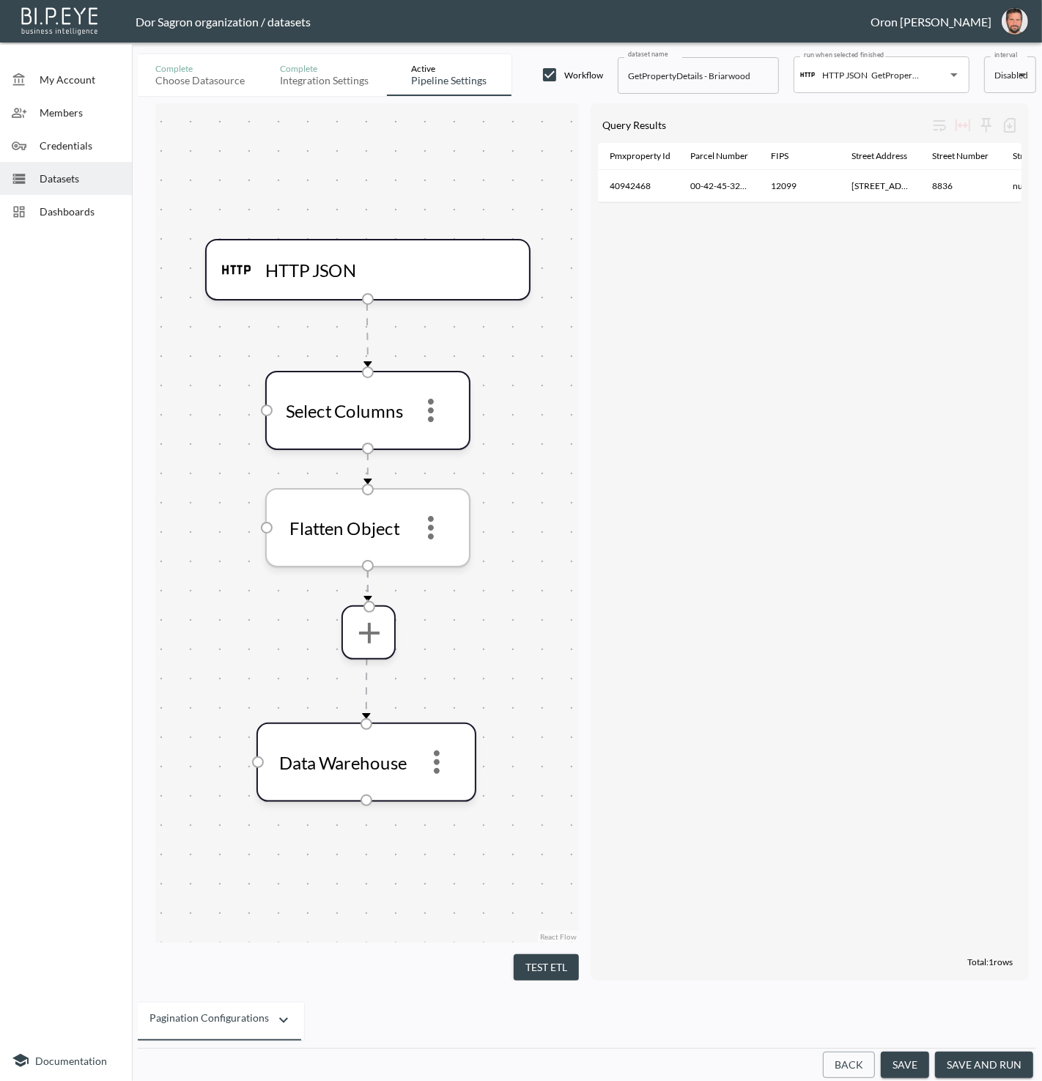
click at [428, 512] on icon "more" at bounding box center [430, 527] width 35 height 35
click at [435, 561] on li "Edit" at bounding box center [431, 567] width 64 height 26
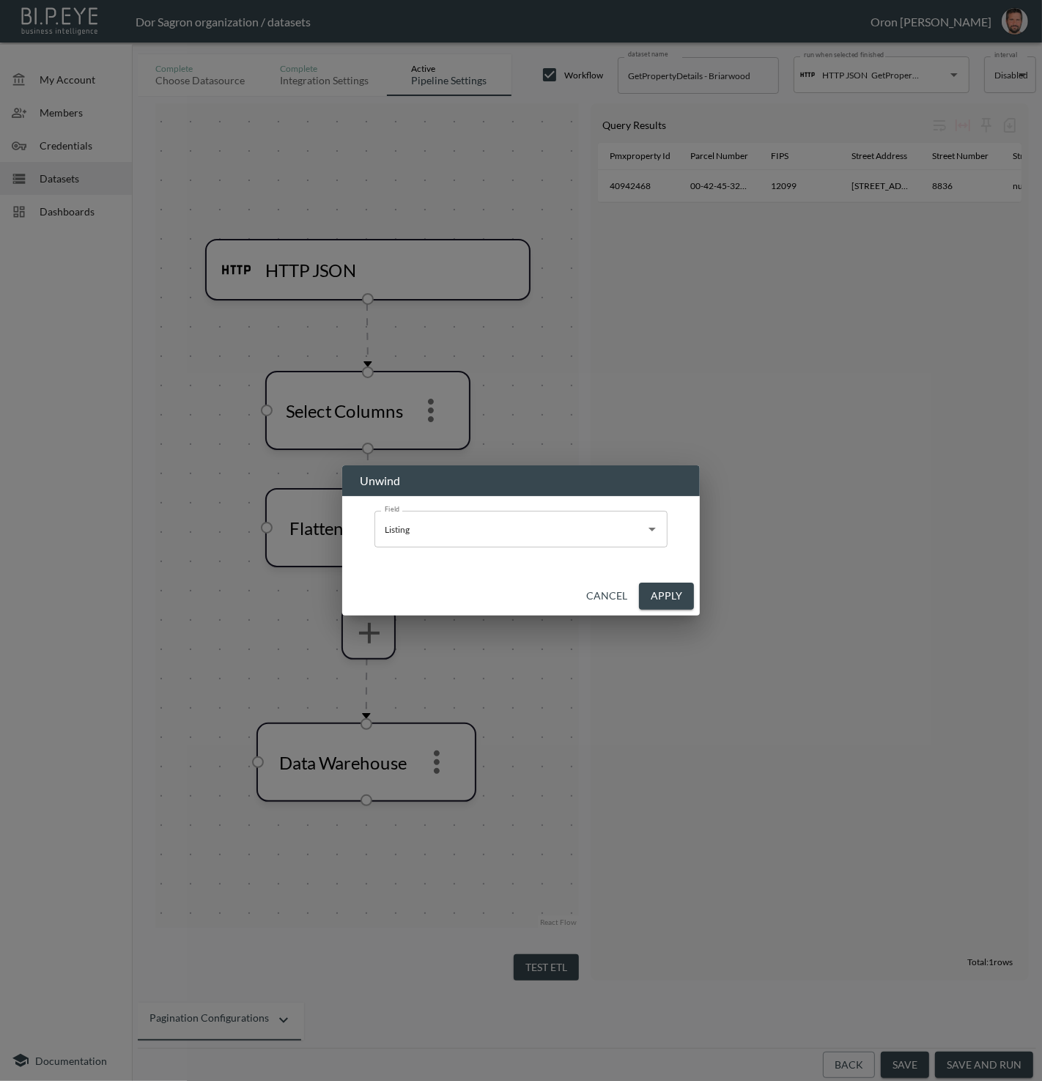
click at [433, 528] on input "Listing" at bounding box center [510, 528] width 258 height 23
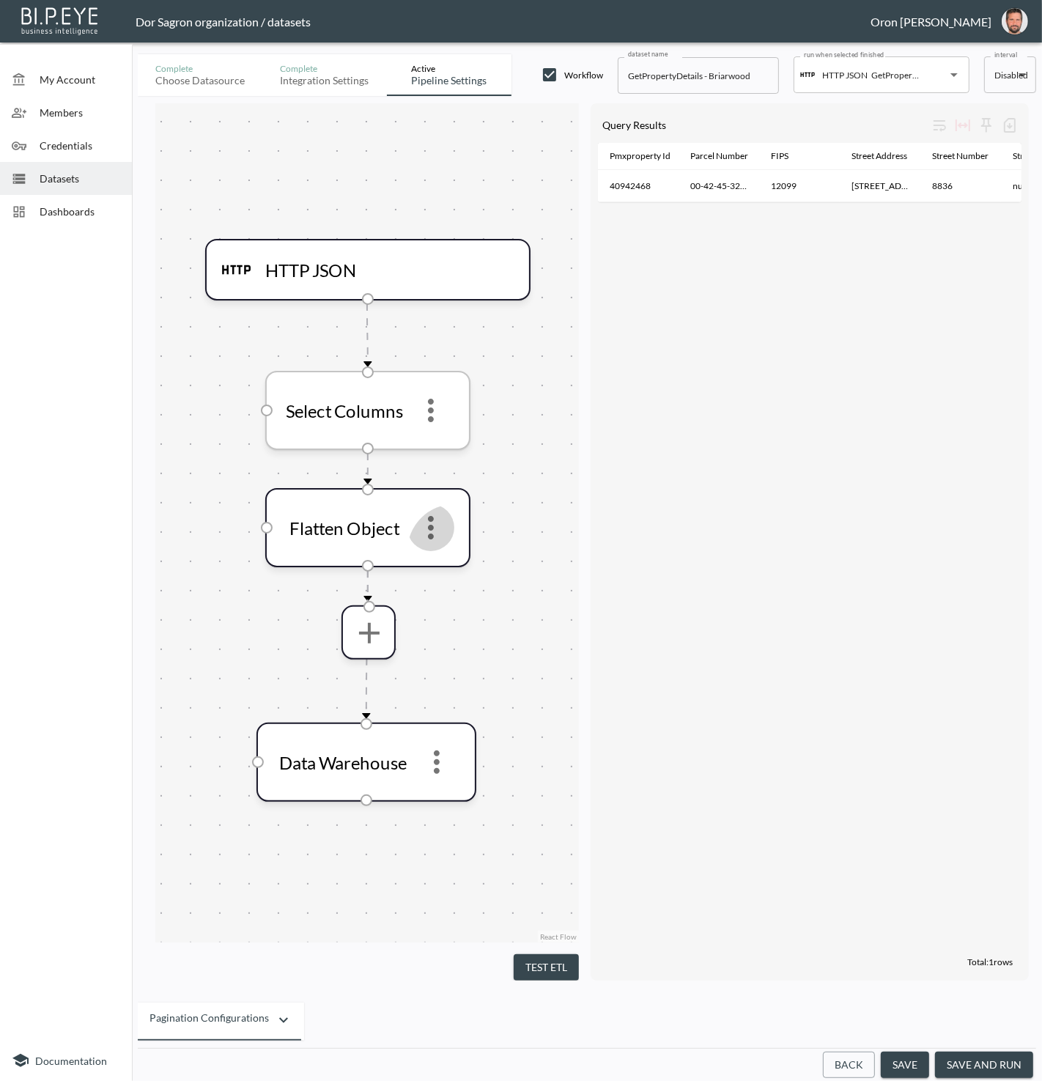
click at [433, 407] on icon "more" at bounding box center [431, 410] width 6 height 23
click at [421, 434] on div "Edit Remove" at bounding box center [431, 466] width 72 height 67
click at [420, 448] on div "Select Columns" at bounding box center [367, 410] width 205 height 79
click at [431, 401] on icon "more" at bounding box center [431, 410] width 6 height 23
click at [436, 416] on icon "more" at bounding box center [430, 411] width 35 height 35
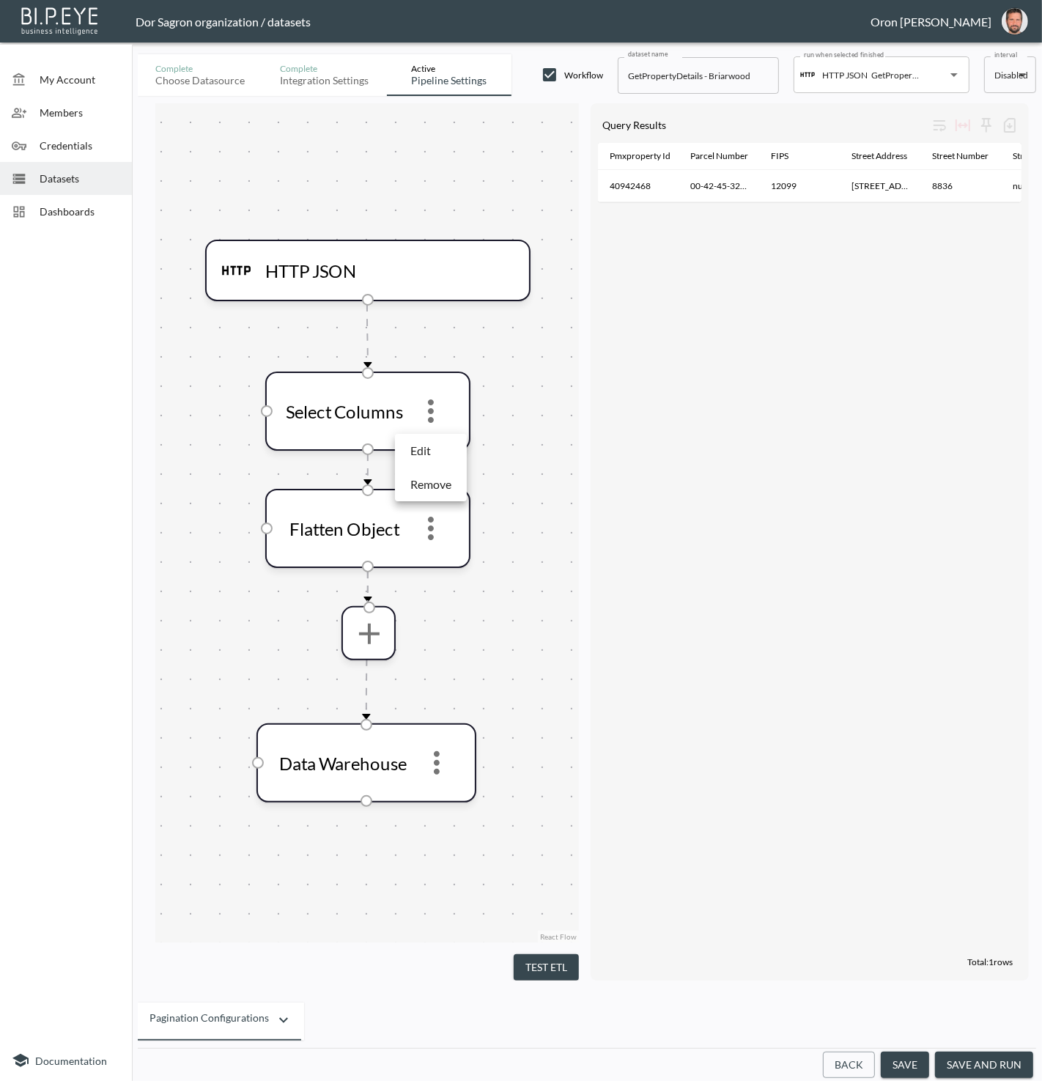
click at [433, 449] on li "Edit" at bounding box center [431, 451] width 64 height 26
click at [846, 1062] on button "Back" at bounding box center [849, 1065] width 52 height 27
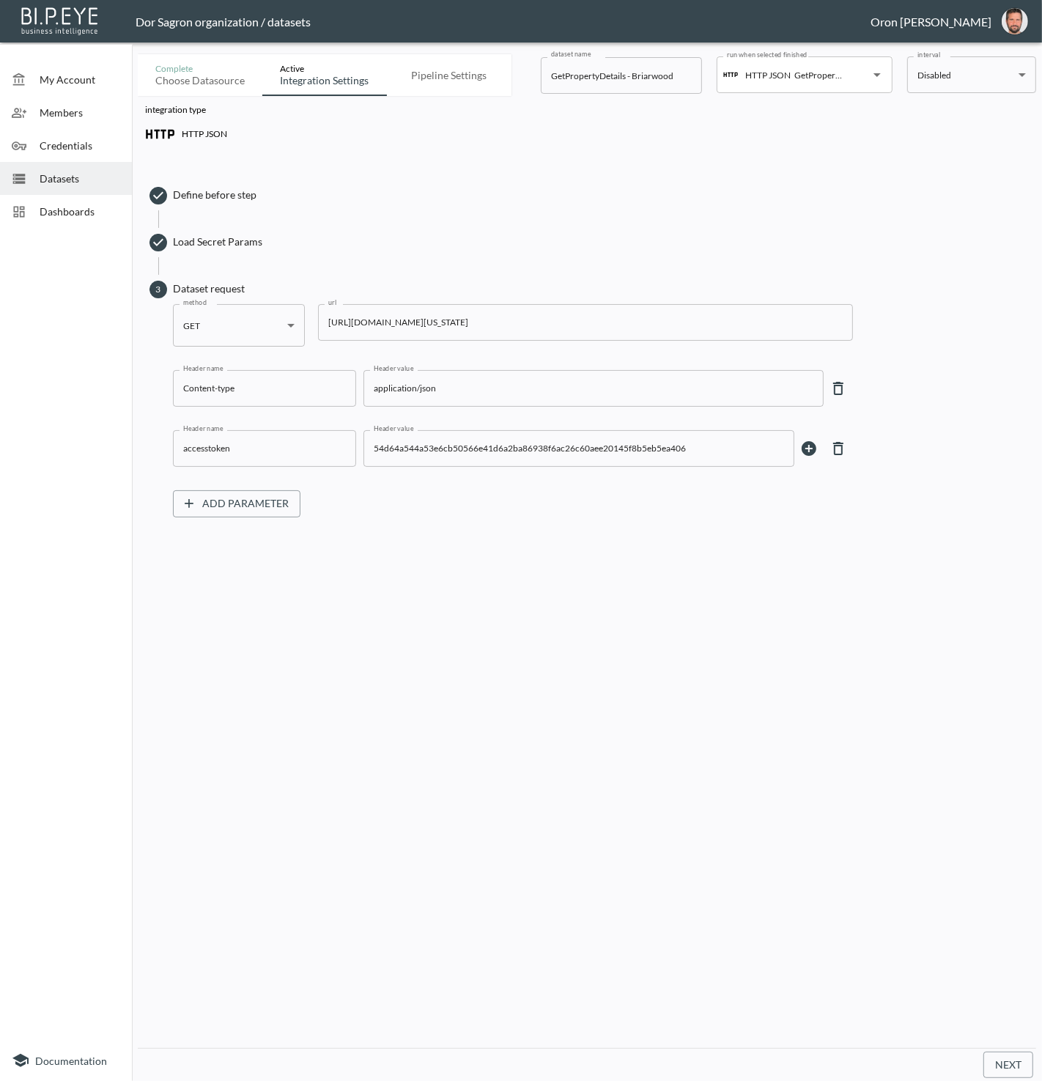
click at [627, 313] on input "[URL][DOMAIN_NAME][US_STATE]" at bounding box center [585, 322] width 535 height 37
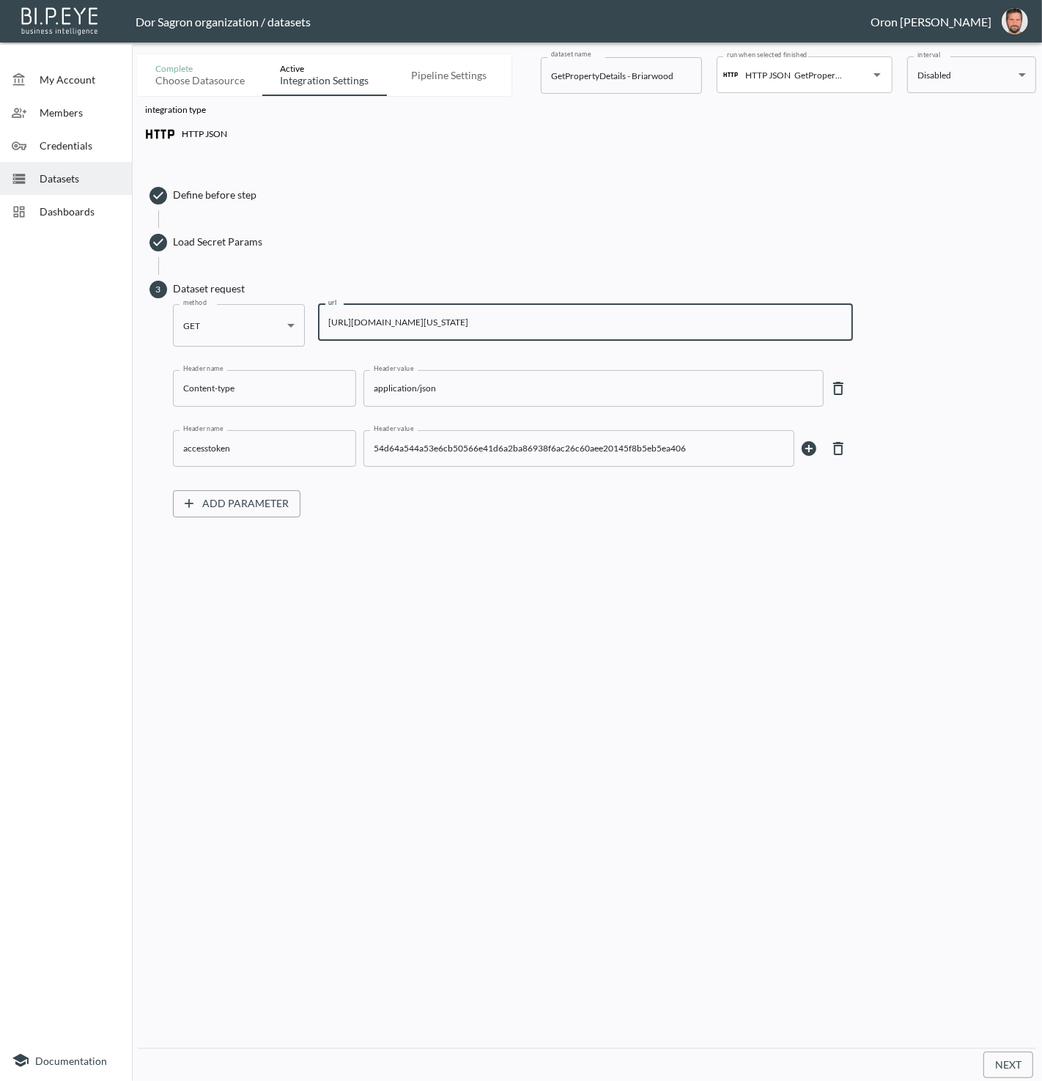
click at [563, 326] on input "[URL][DOMAIN_NAME][US_STATE]" at bounding box center [585, 322] width 535 height 37
drag, startPoint x: 563, startPoint y: 326, endPoint x: 564, endPoint y: 361, distance: 34.5
click at [563, 328] on input "[URL][DOMAIN_NAME][US_STATE]" at bounding box center [585, 322] width 535 height 37
click at [83, 186] on div "Datasets" at bounding box center [66, 178] width 132 height 33
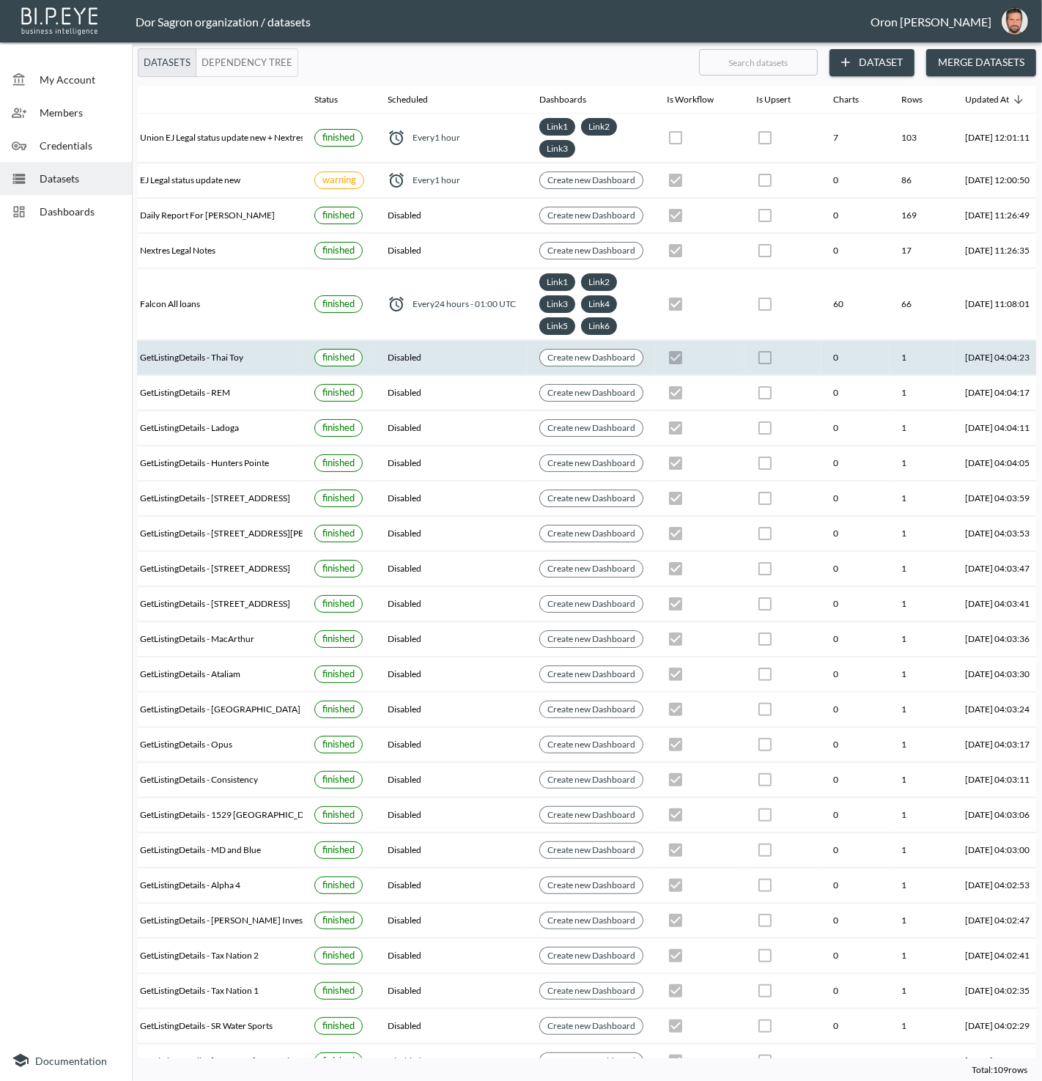
scroll to position [0, 169]
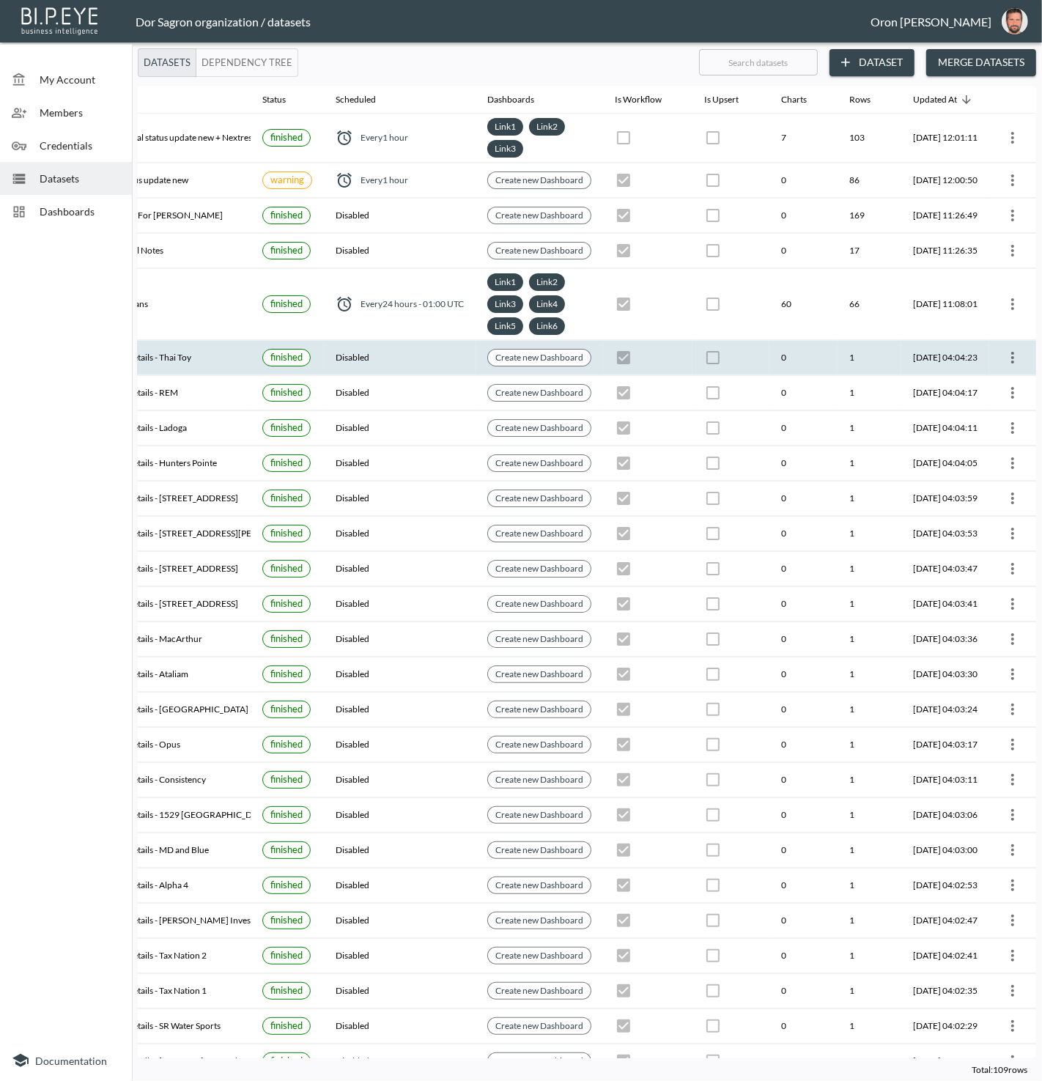
click at [1015, 357] on icon "more" at bounding box center [1013, 358] width 18 height 18
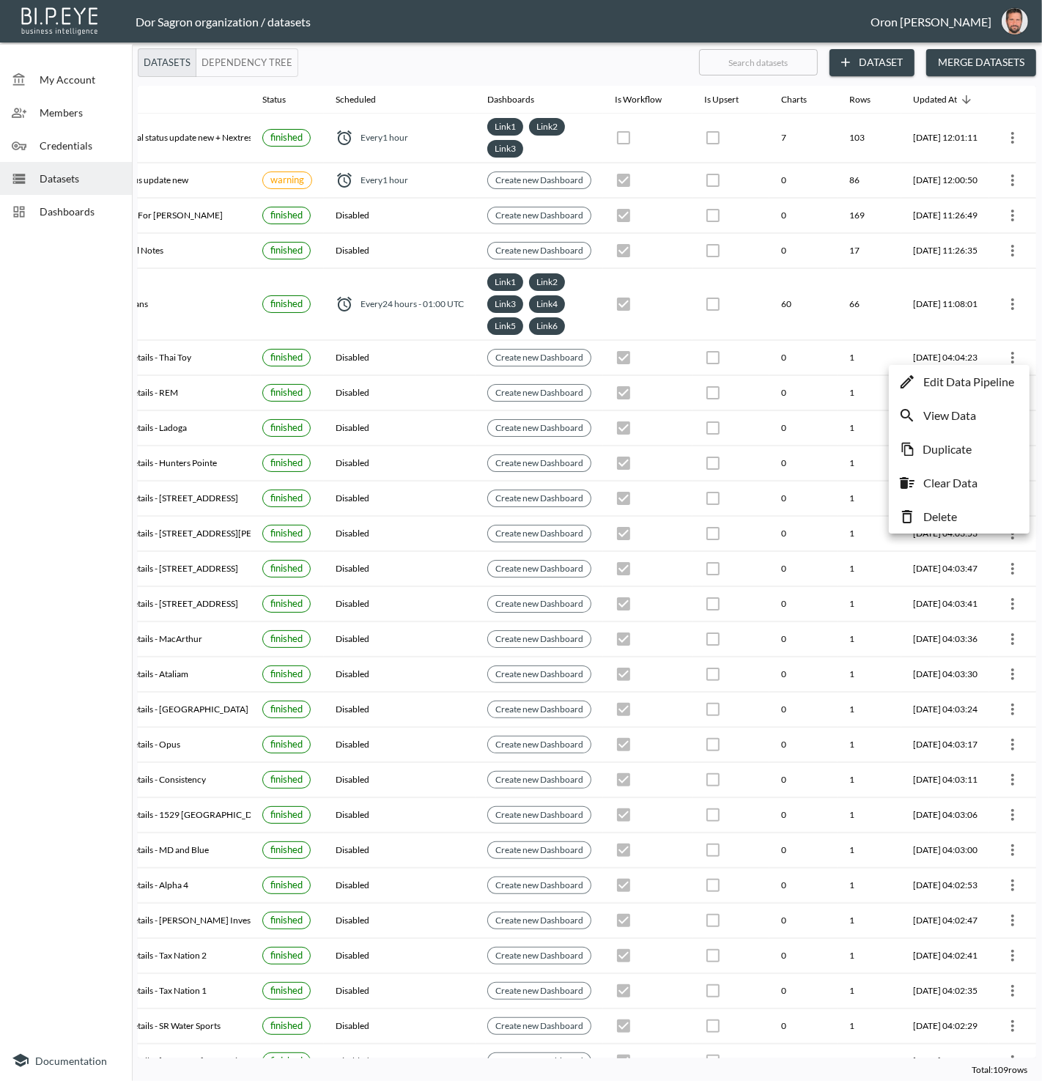
click at [996, 379] on p "Edit Data Pipeline" at bounding box center [968, 382] width 91 height 18
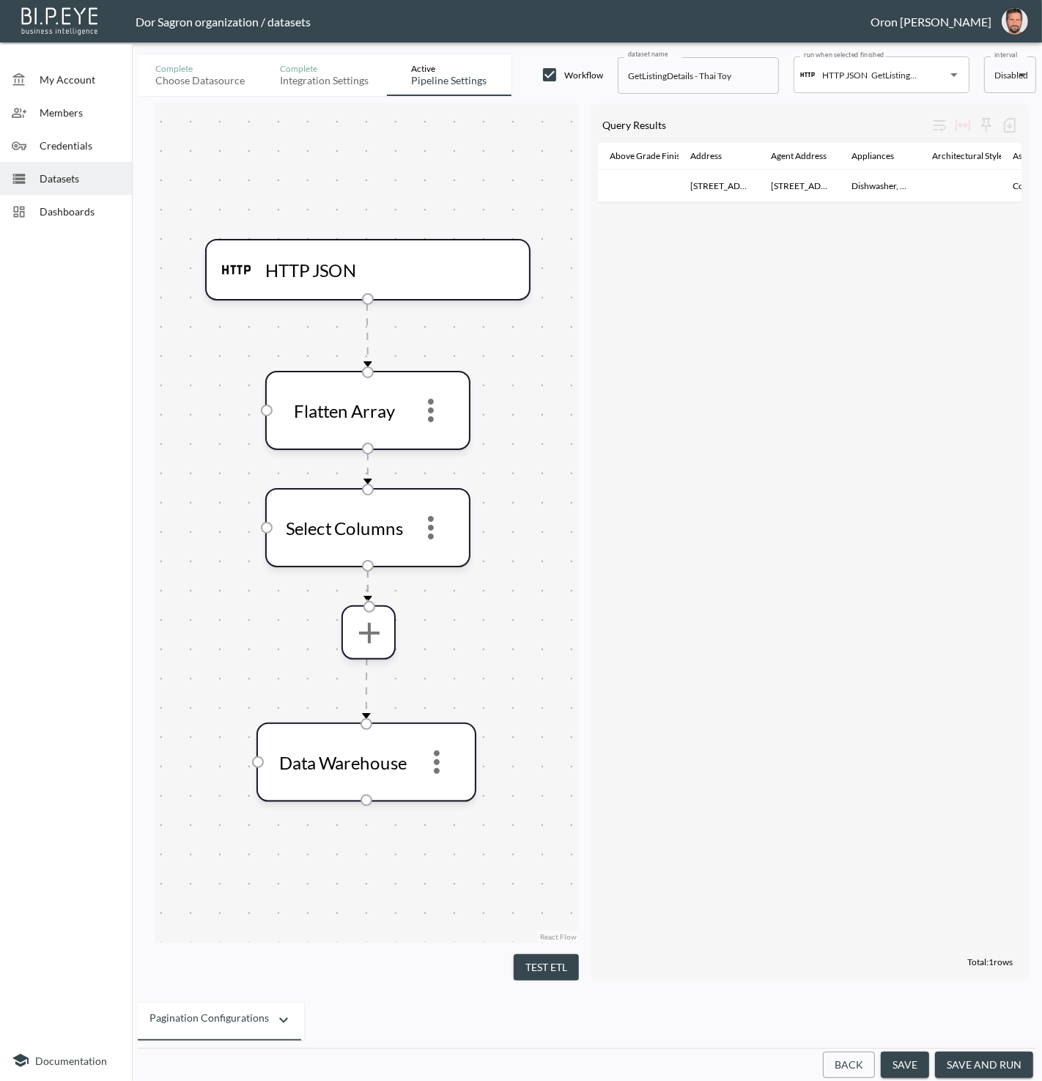
drag, startPoint x: 70, startPoint y: 183, endPoint x: 119, endPoint y: 182, distance: 49.1
click at [69, 186] on div "Datasets" at bounding box center [66, 178] width 132 height 33
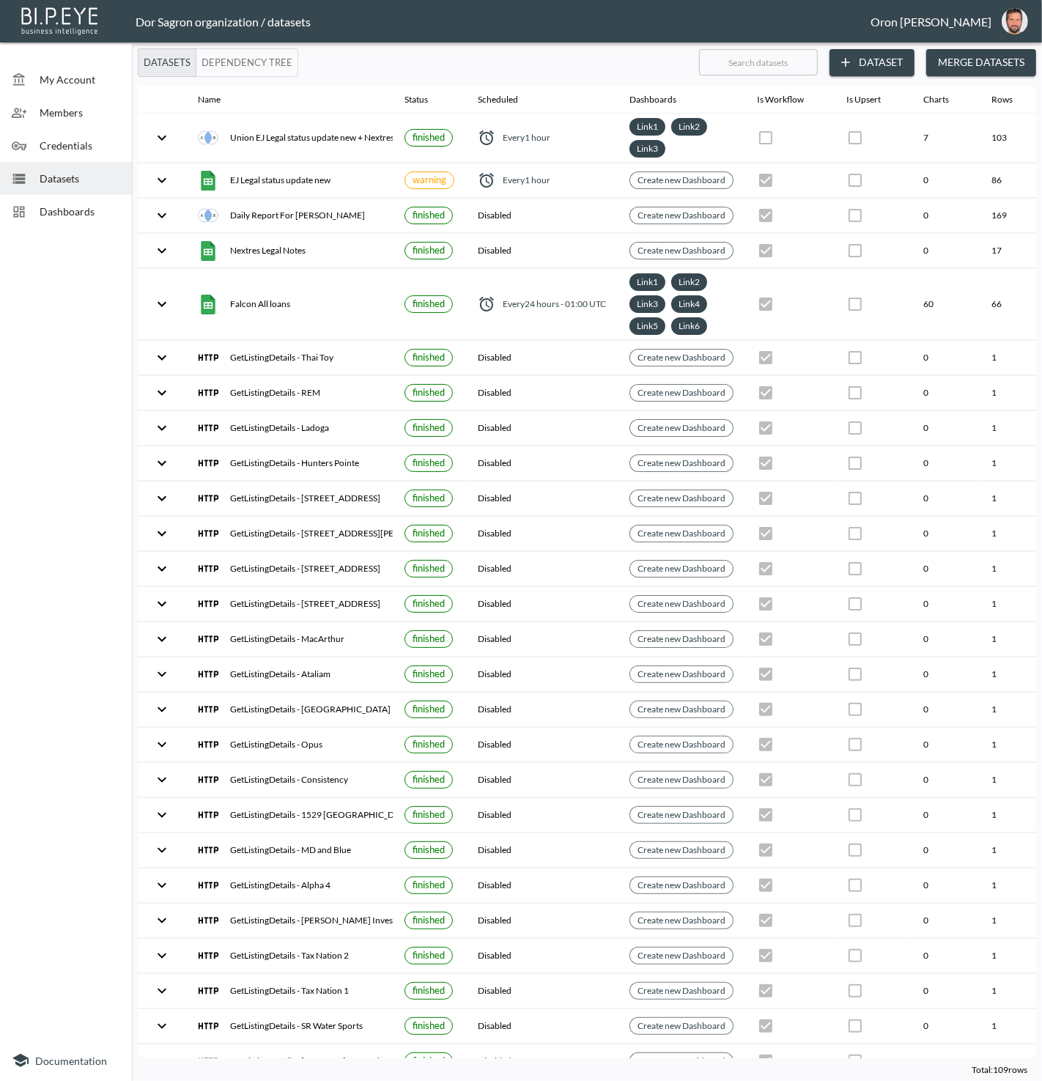
click at [785, 65] on input "text" at bounding box center [758, 62] width 119 height 37
paste input "12635"
type input "12635"
checkbox input "true"
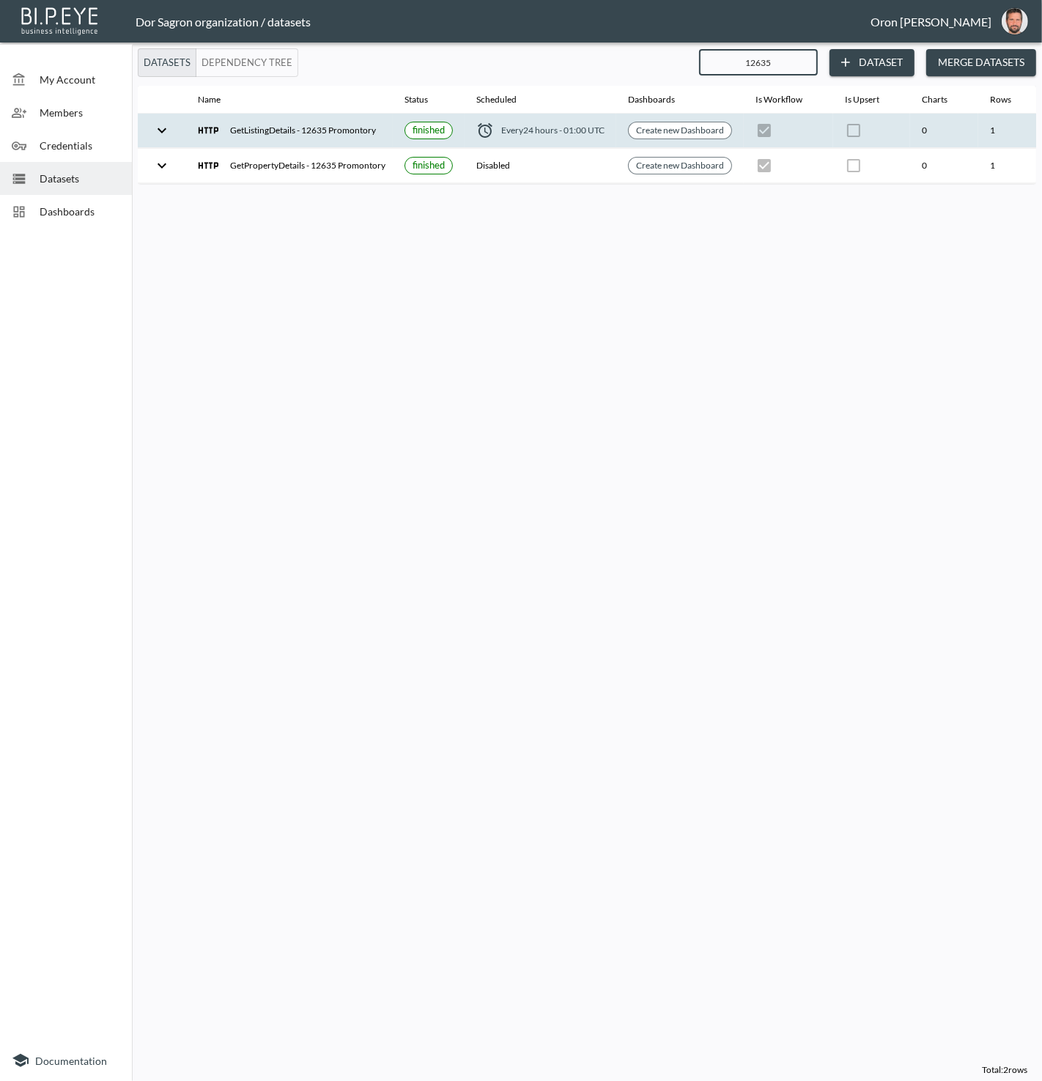
scroll to position [0, 163]
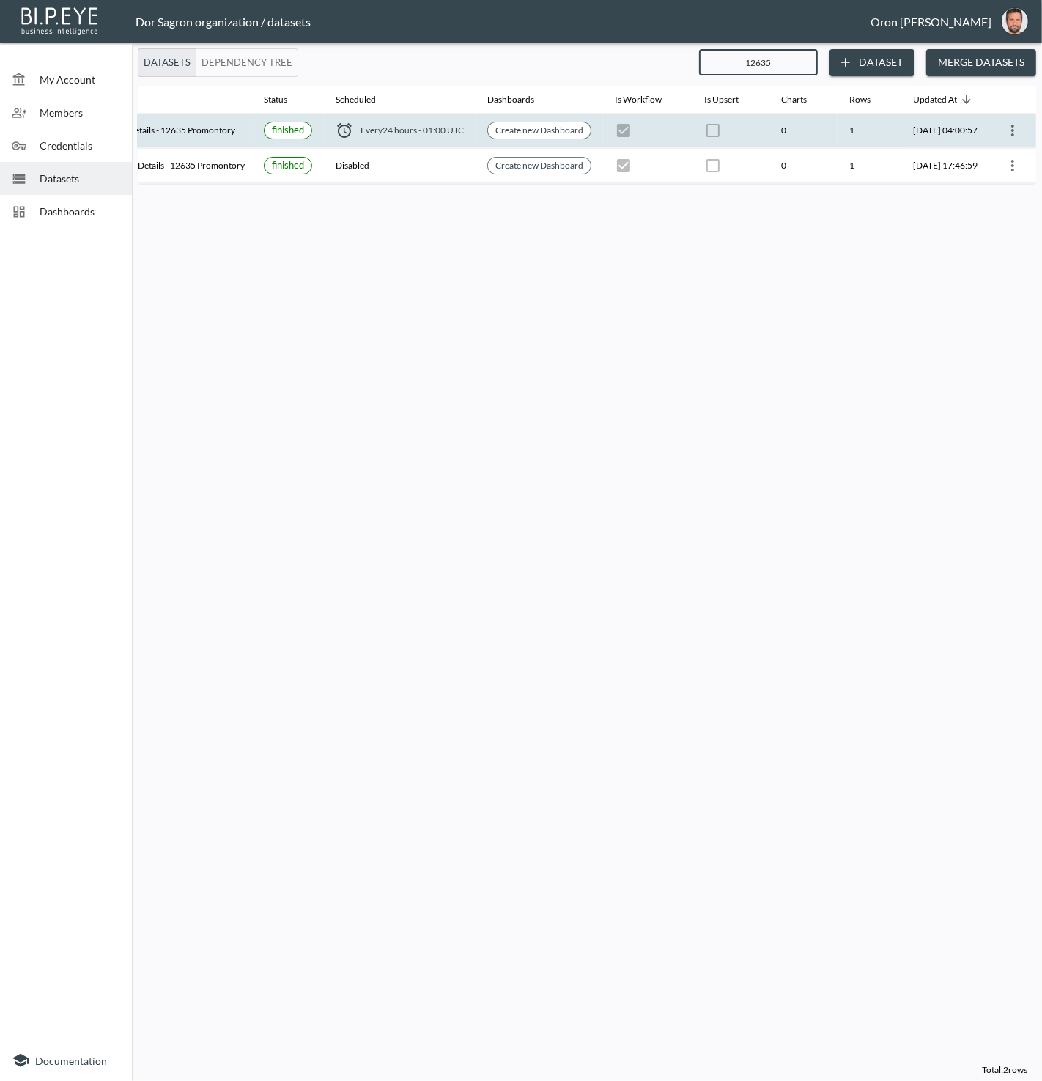
type input "12635"
click at [1011, 125] on icon "more" at bounding box center [1013, 131] width 18 height 18
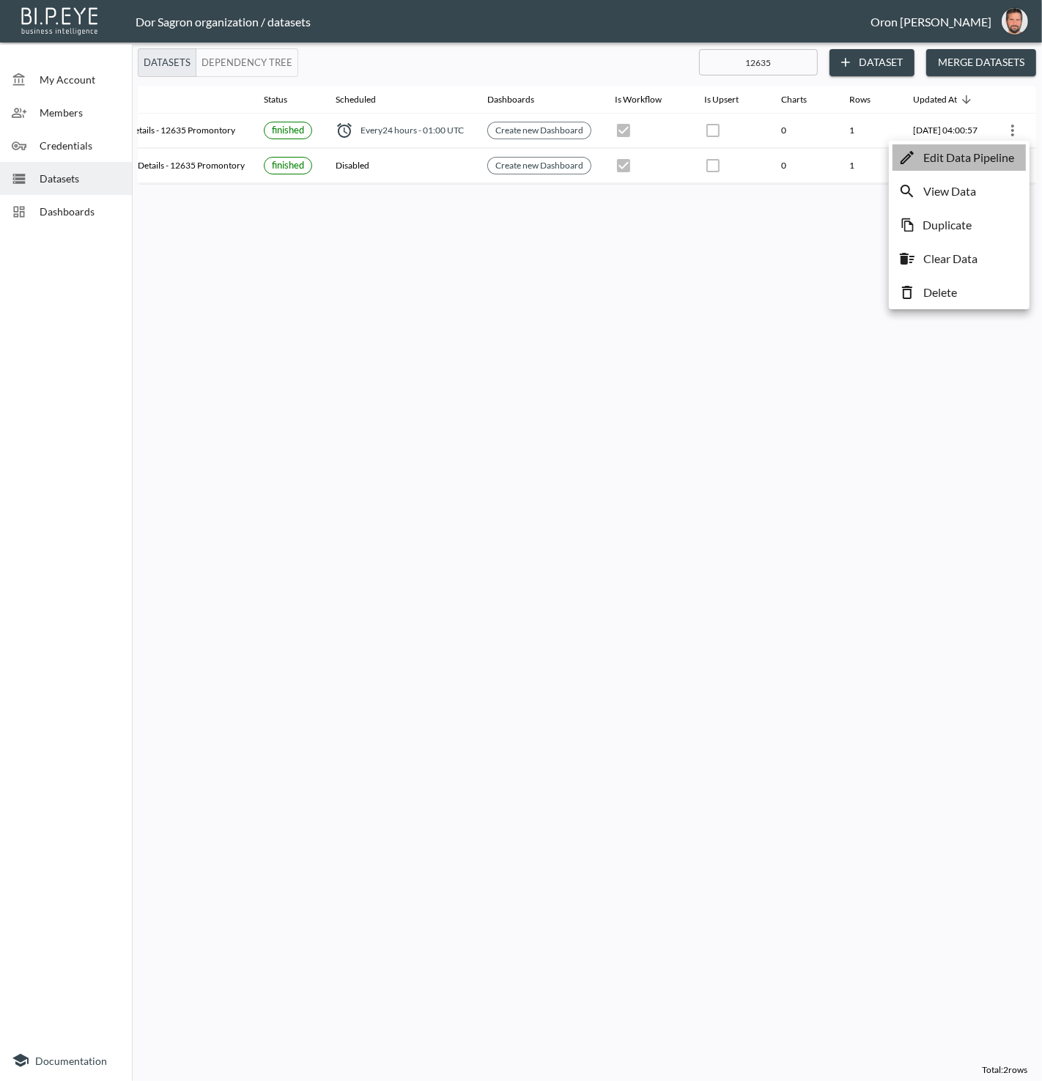
click at [1000, 152] on p "Edit Data Pipeline" at bounding box center [968, 158] width 91 height 18
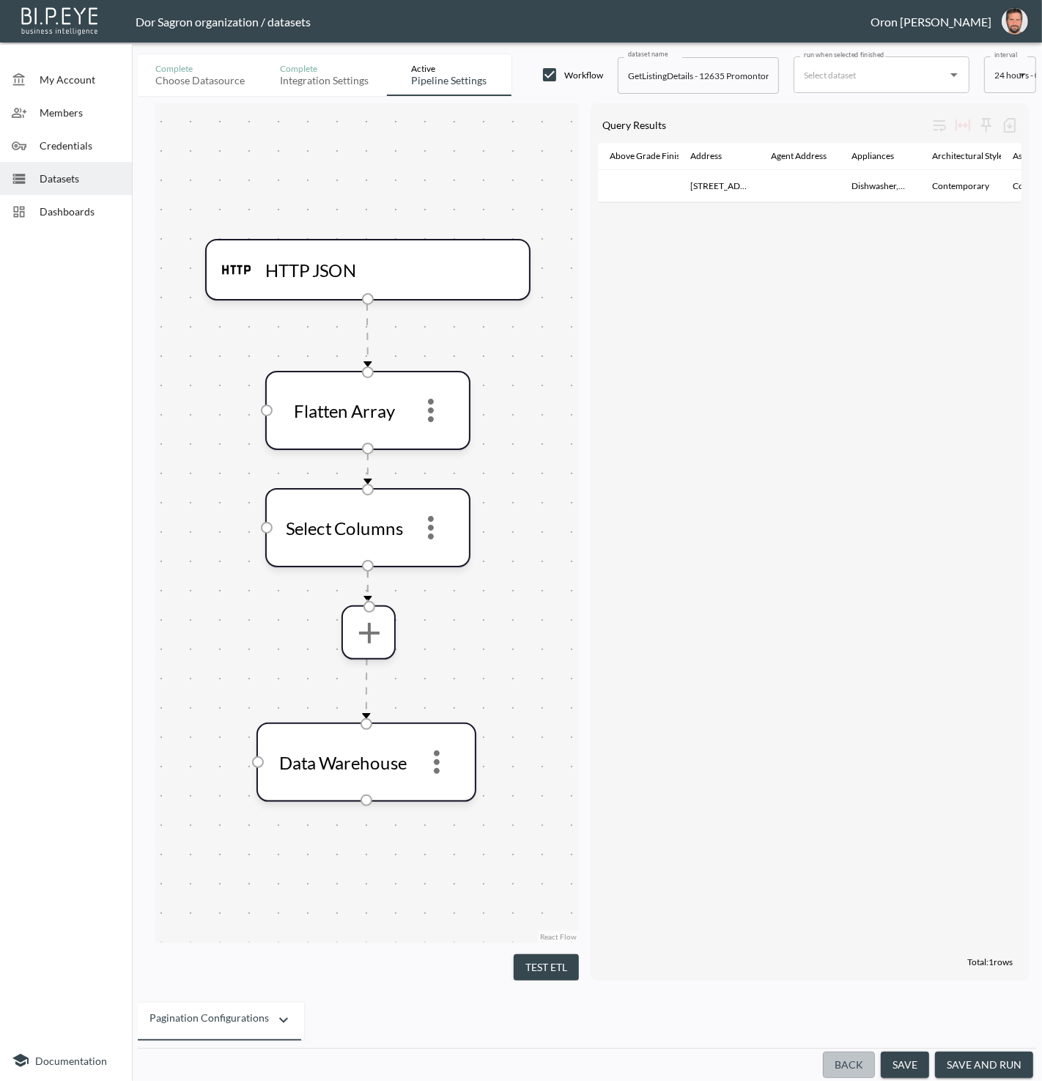
click at [843, 1066] on button "Back" at bounding box center [849, 1065] width 52 height 27
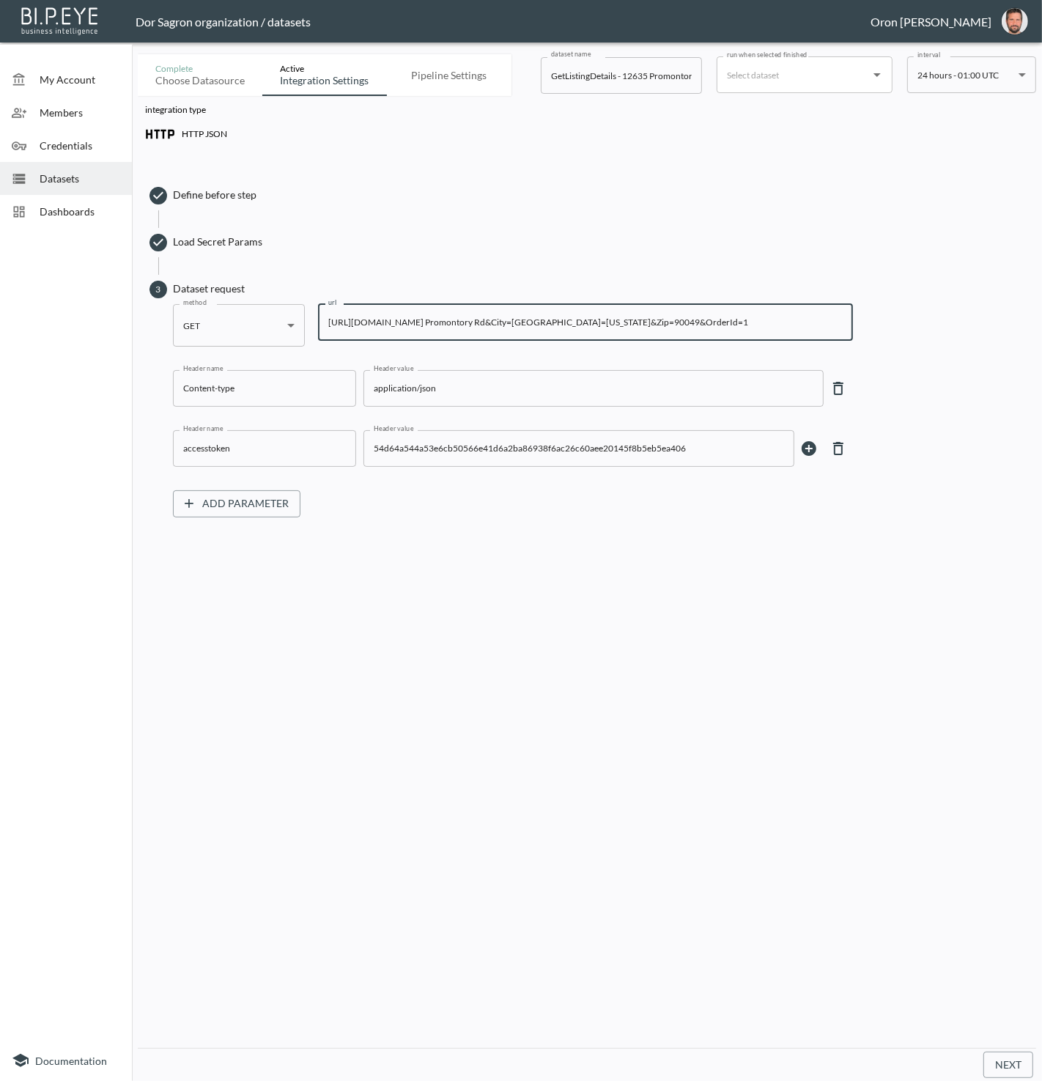
click at [569, 324] on input "[URL][DOMAIN_NAME] Promontory Rd&City=[GEOGRAPHIC_DATA]=[US_STATE]&Zip=90049&Or…" at bounding box center [585, 322] width 535 height 37
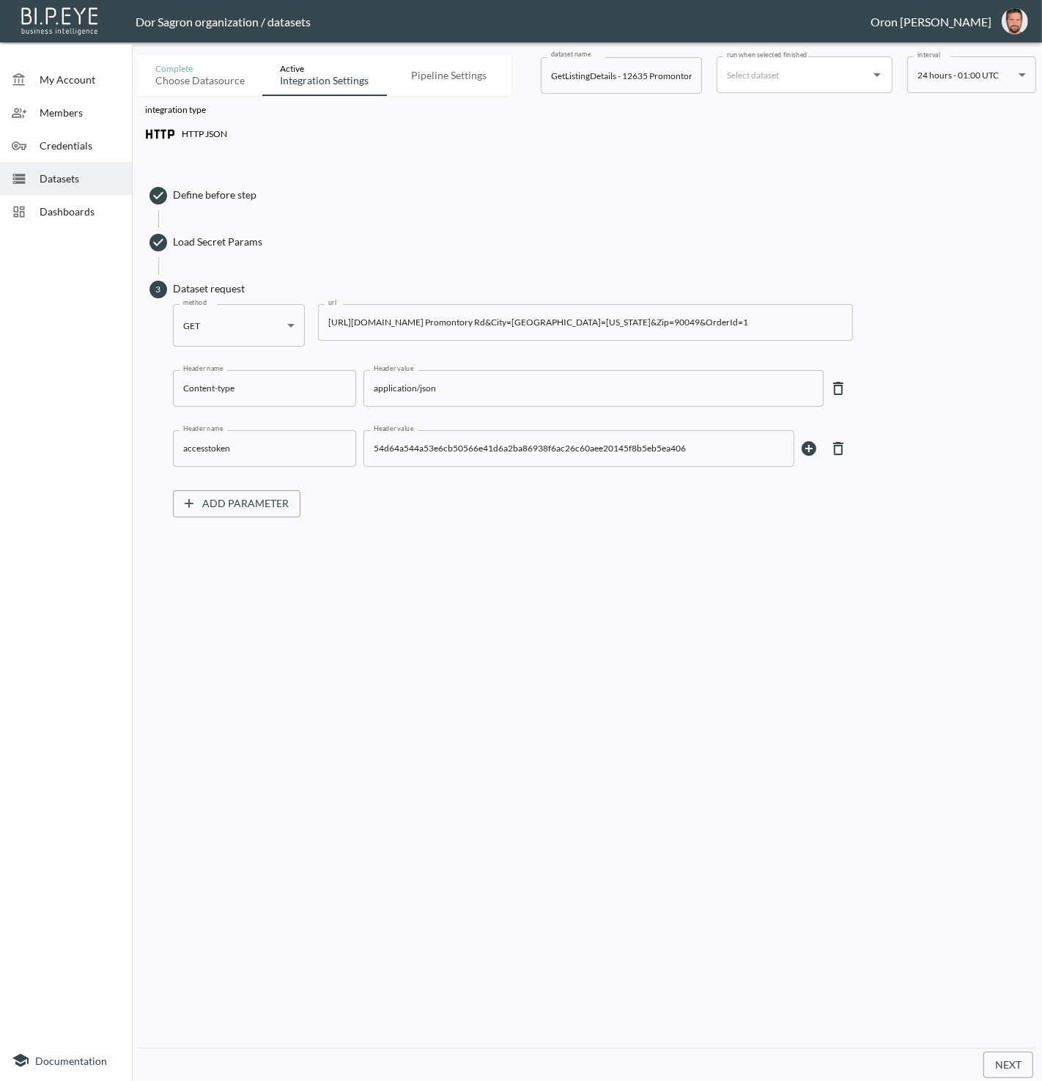
click at [752, 318] on input "[URL][DOMAIN_NAME] Promontory Rd&City=[GEOGRAPHIC_DATA]=[US_STATE]&Zip=90049&Or…" at bounding box center [585, 322] width 535 height 37
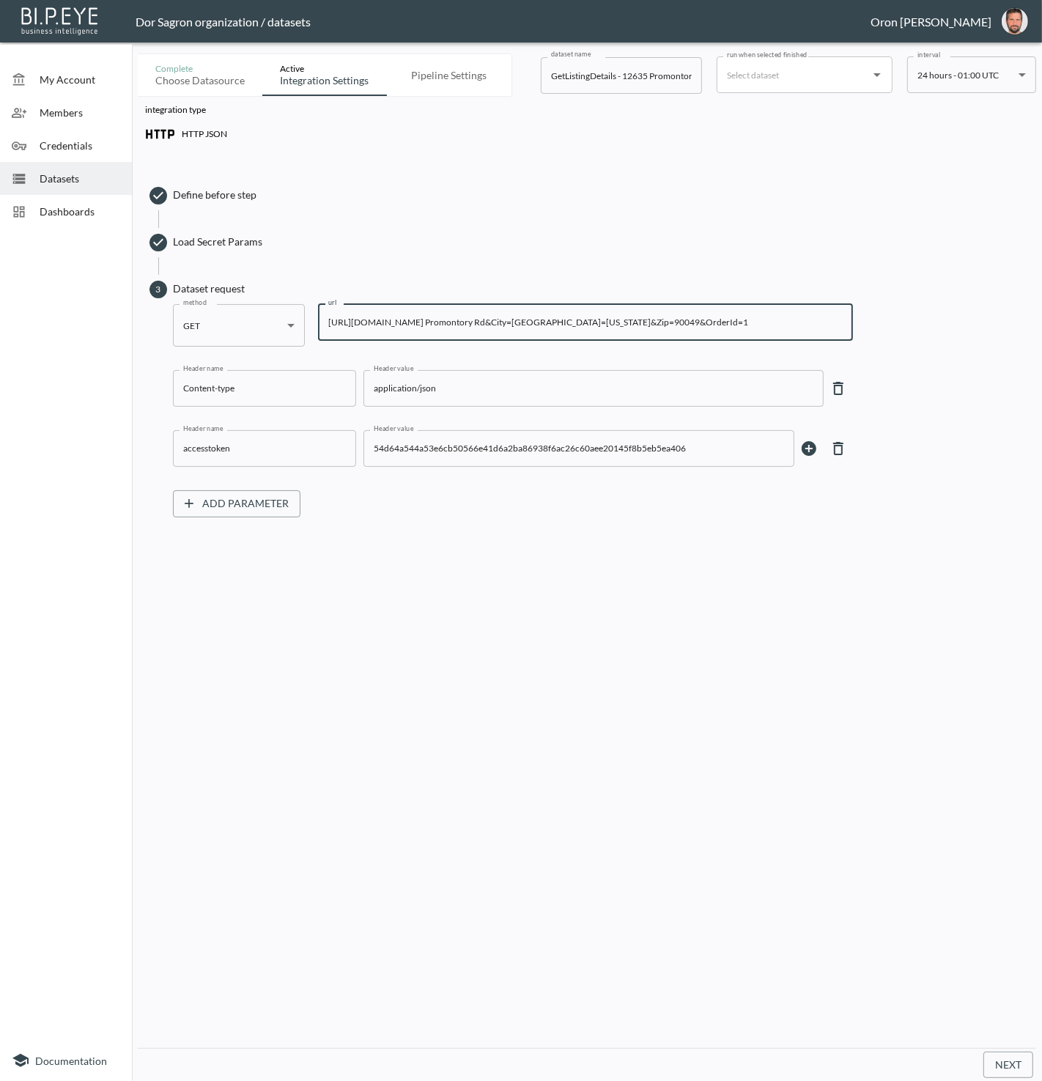
click at [752, 318] on input "[URL][DOMAIN_NAME] Promontory Rd&City=[GEOGRAPHIC_DATA]=[US_STATE]&Zip=90049&Or…" at bounding box center [585, 322] width 535 height 37
